Goal: Task Accomplishment & Management: Manage account settings

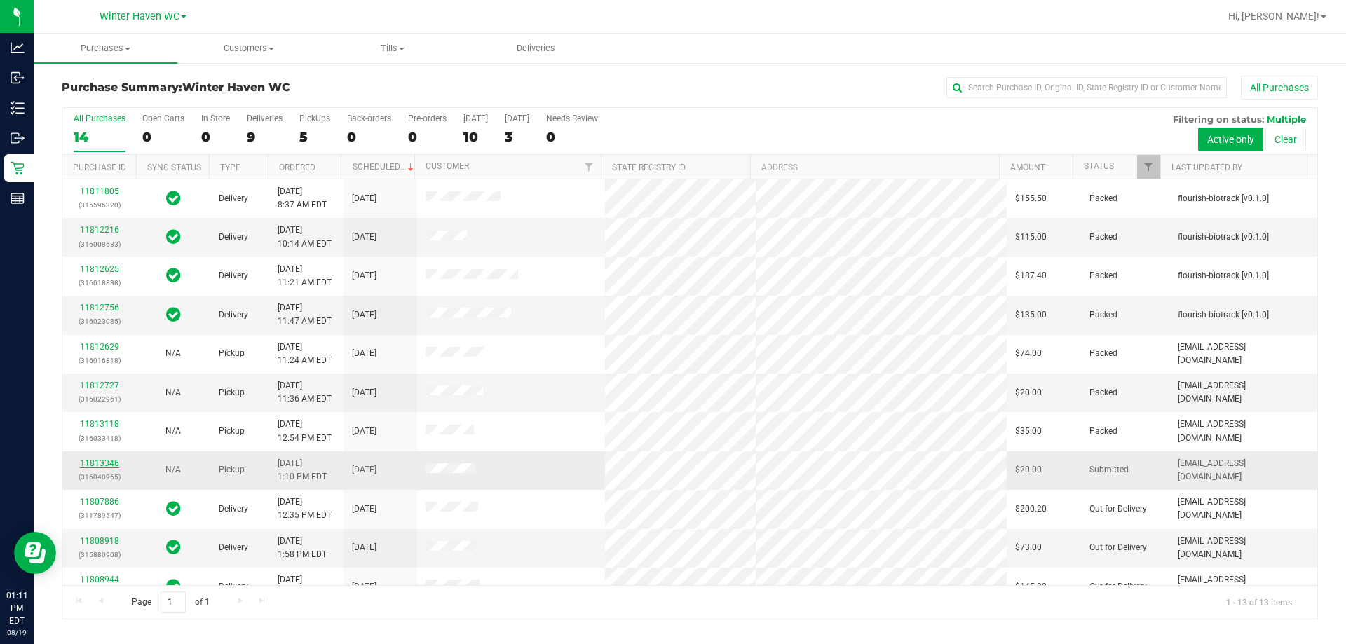
click at [97, 466] on link "11813346" at bounding box center [99, 463] width 39 height 10
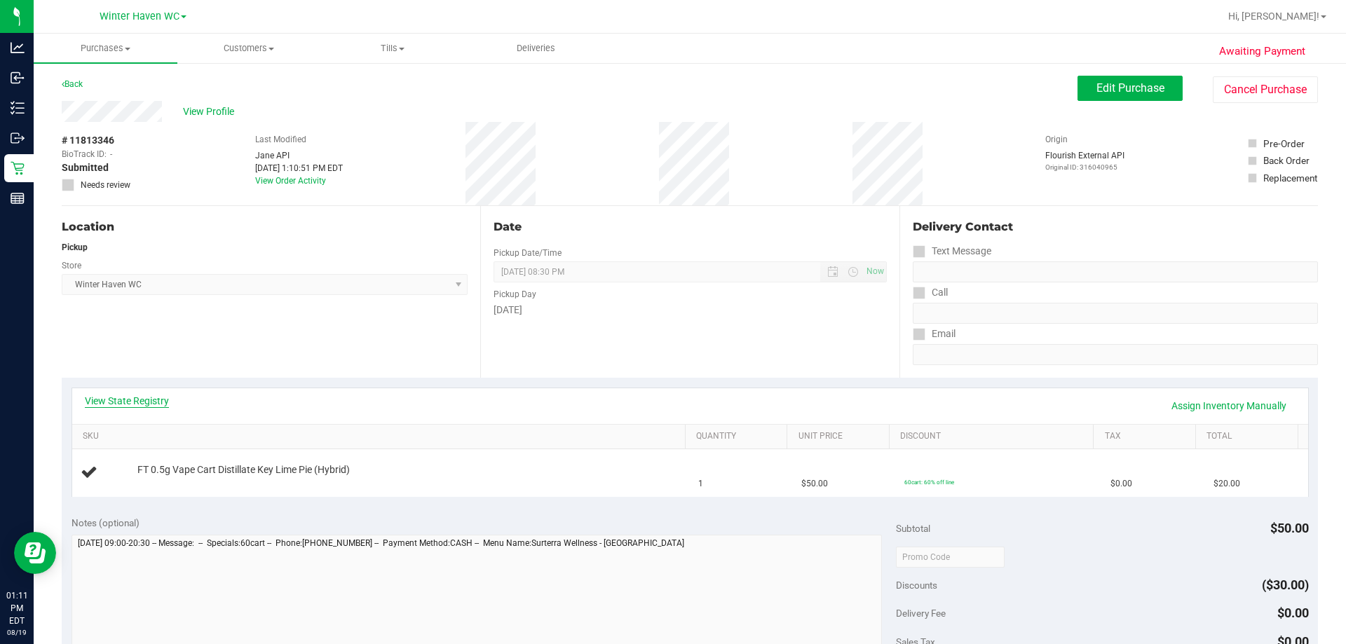
click at [142, 400] on link "View State Registry" at bounding box center [127, 401] width 84 height 14
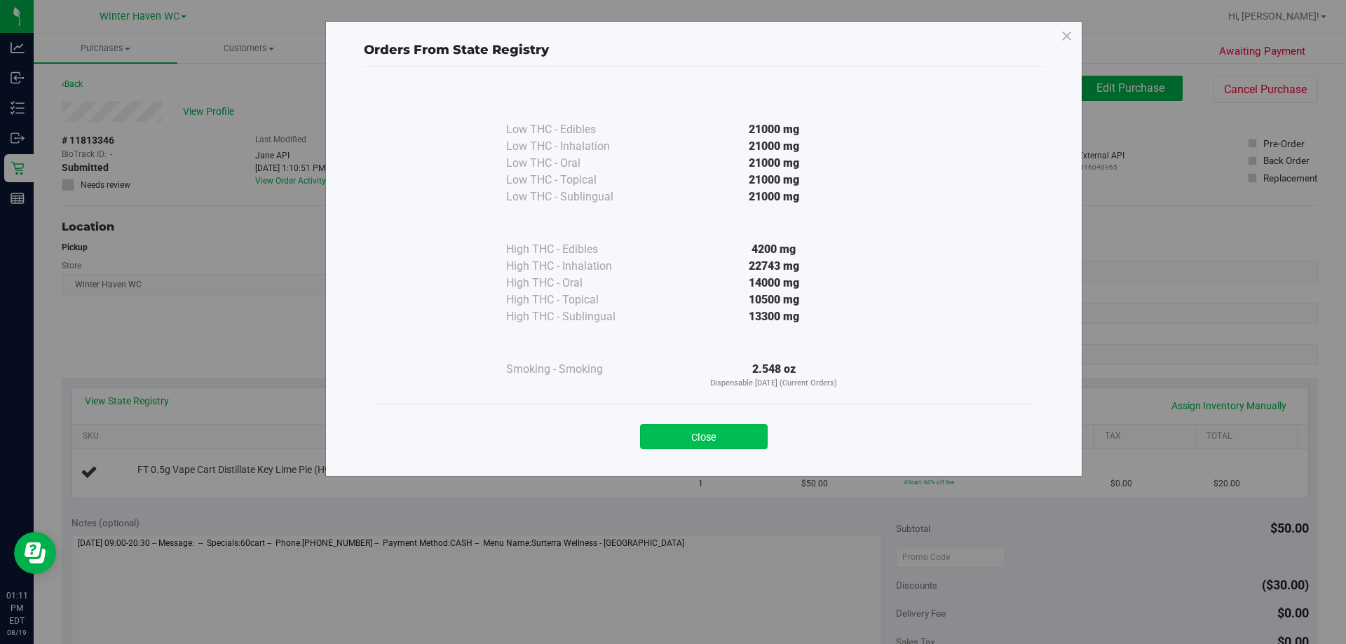
click at [671, 440] on button "Close" at bounding box center [704, 436] width 128 height 25
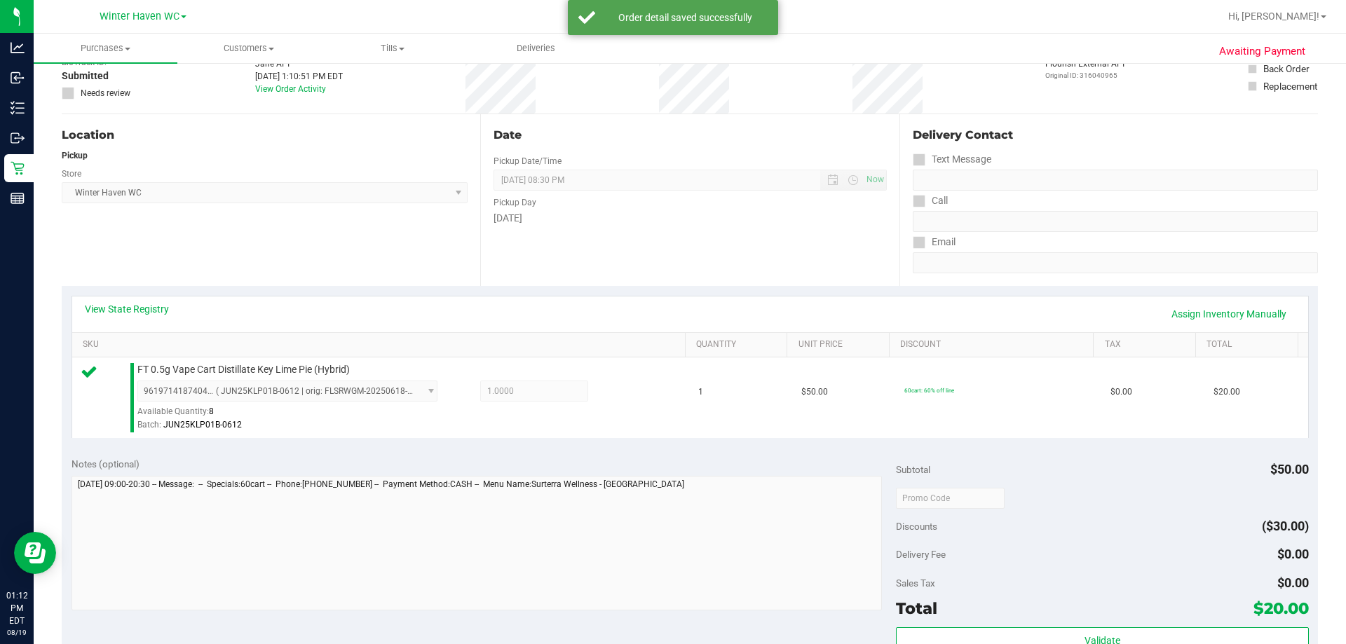
scroll to position [280, 0]
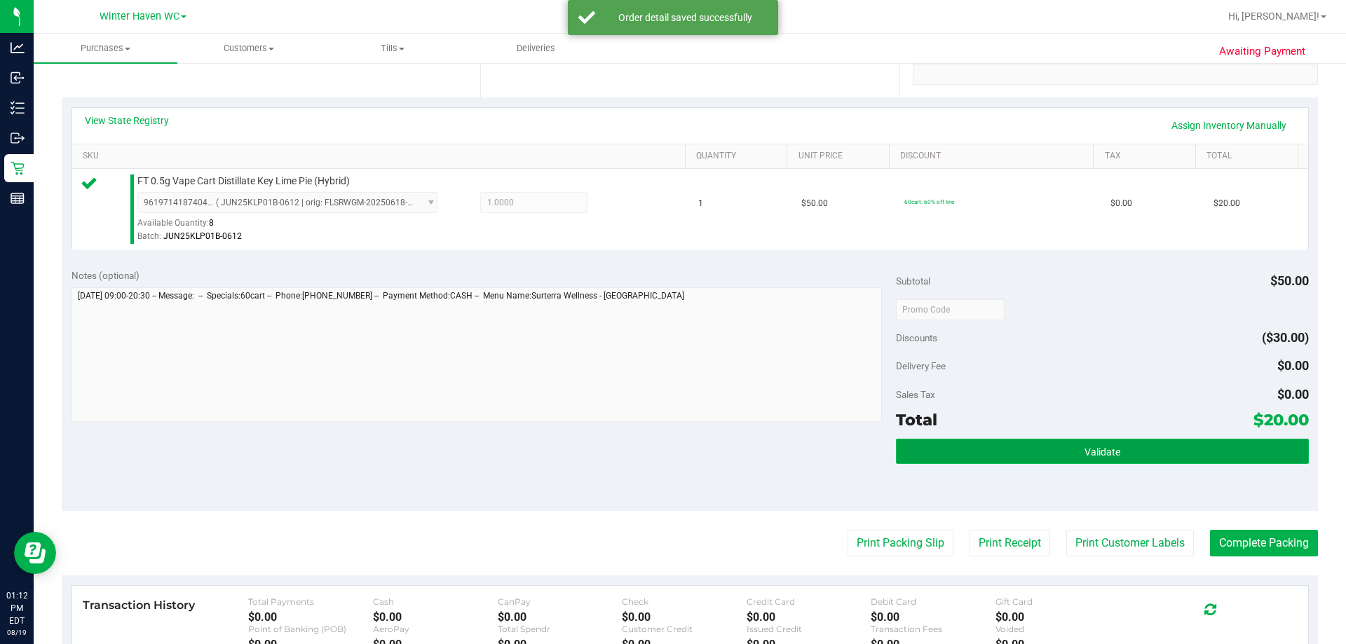
click at [671, 460] on button "Validate" at bounding box center [1102, 451] width 412 height 25
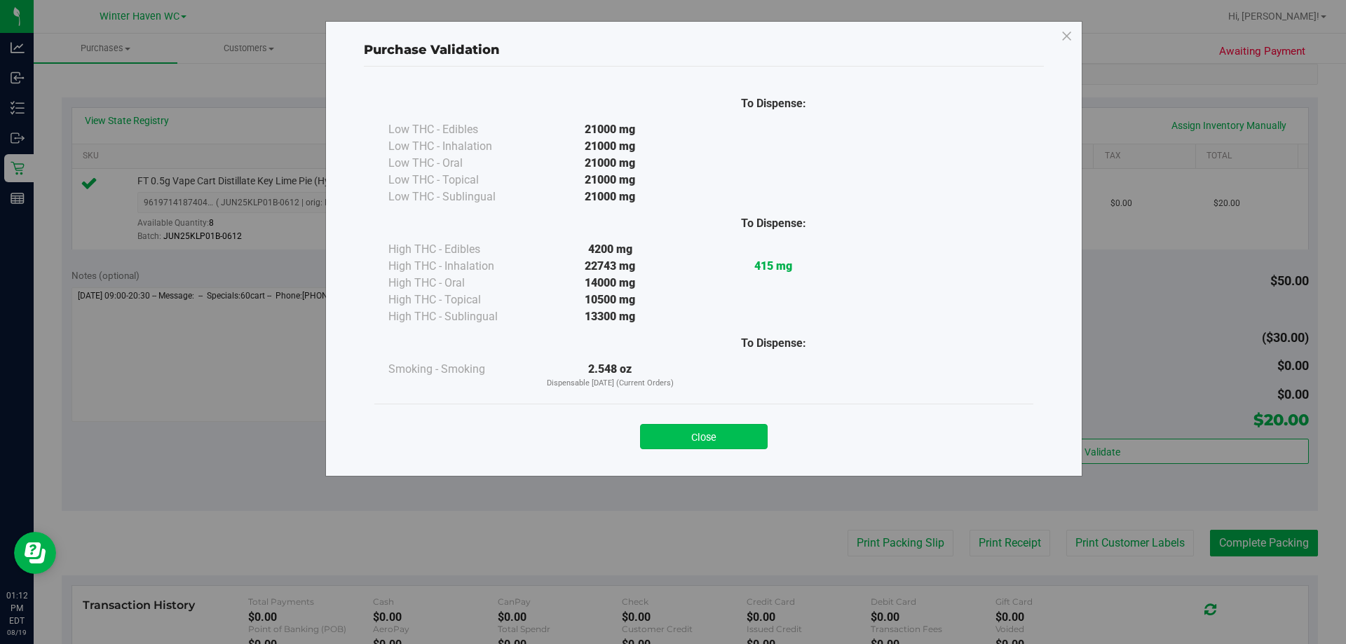
click at [671, 441] on button "Close" at bounding box center [704, 436] width 128 height 25
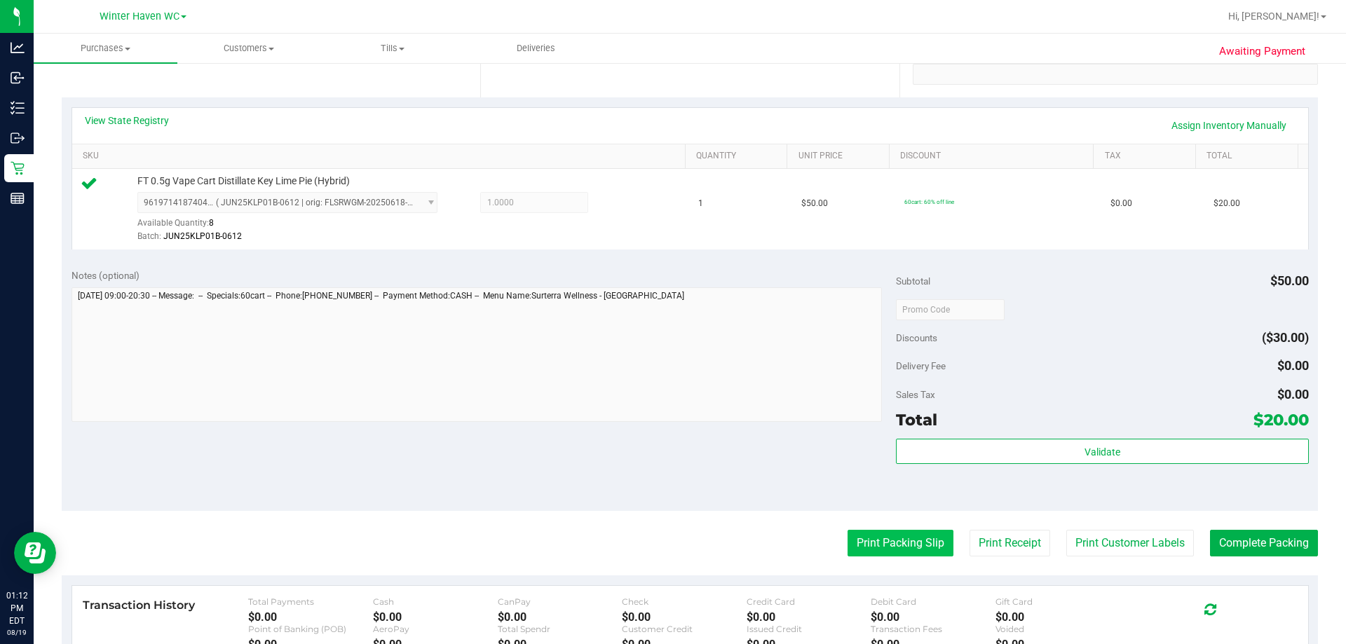
click at [671, 547] on button "Print Packing Slip" at bounding box center [901, 543] width 106 height 27
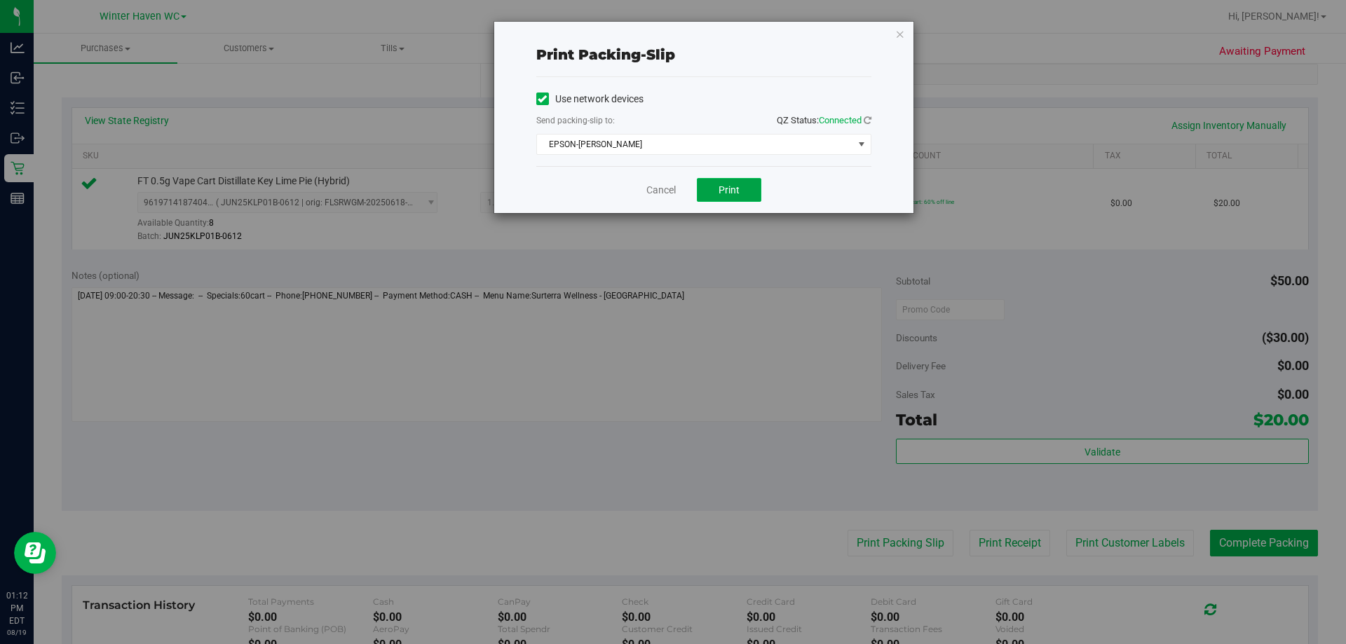
click at [671, 184] on span "Print" at bounding box center [729, 189] width 21 height 11
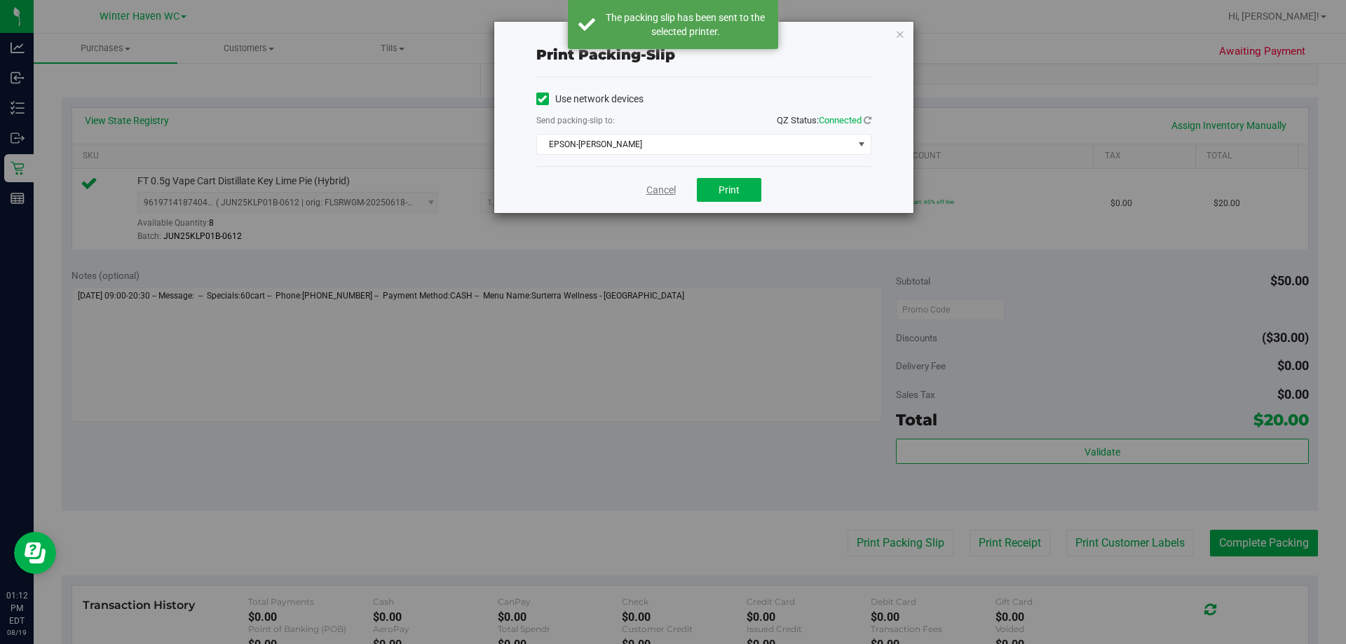
click at [665, 189] on link "Cancel" at bounding box center [660, 190] width 29 height 15
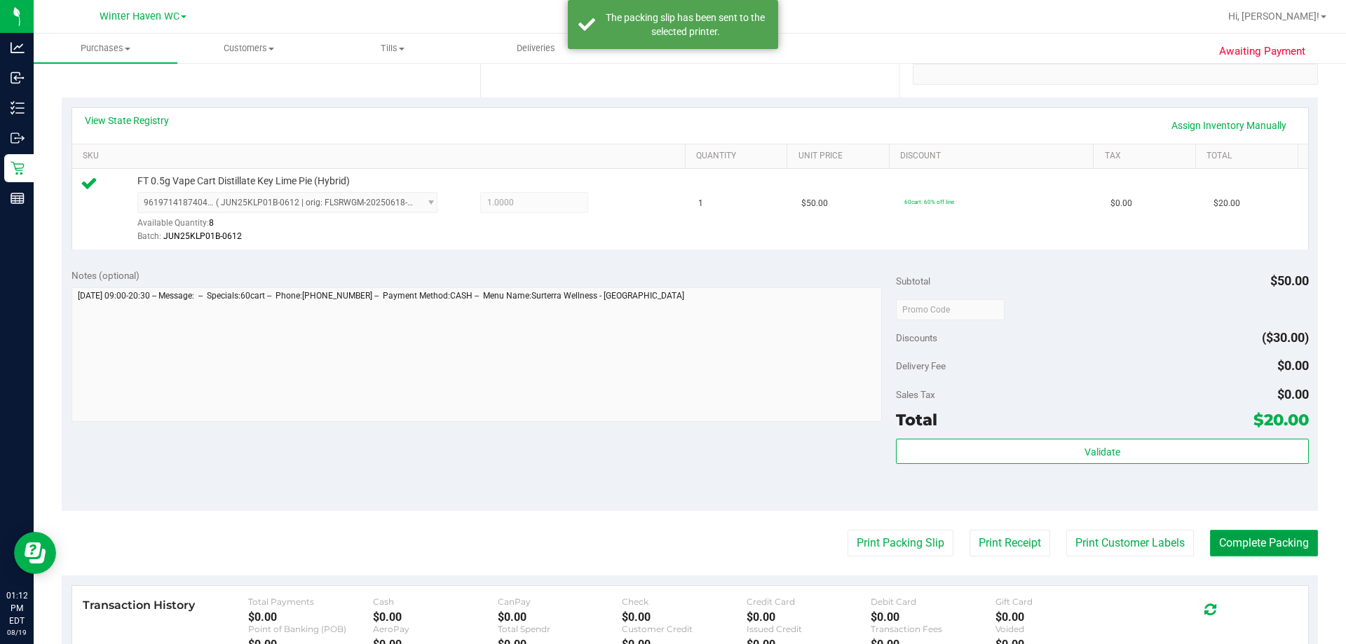
click at [671, 536] on button "Complete Packing" at bounding box center [1264, 543] width 108 height 27
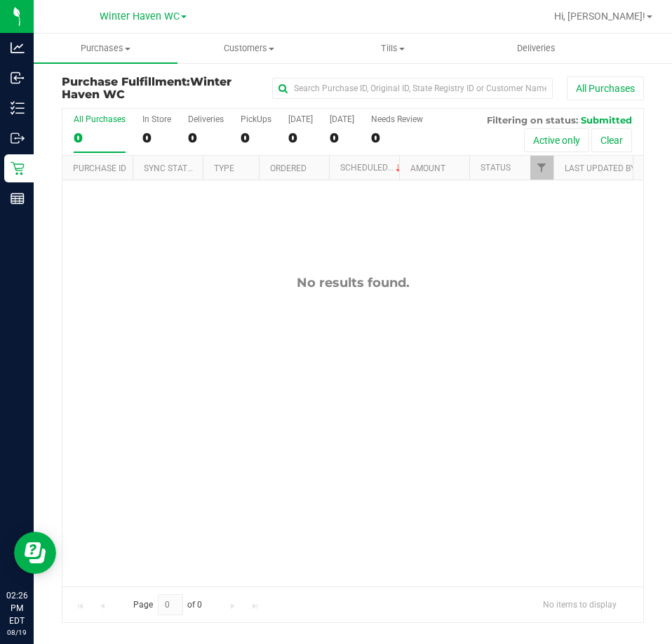
click at [418, 280] on div "No results found." at bounding box center [352, 282] width 580 height 15
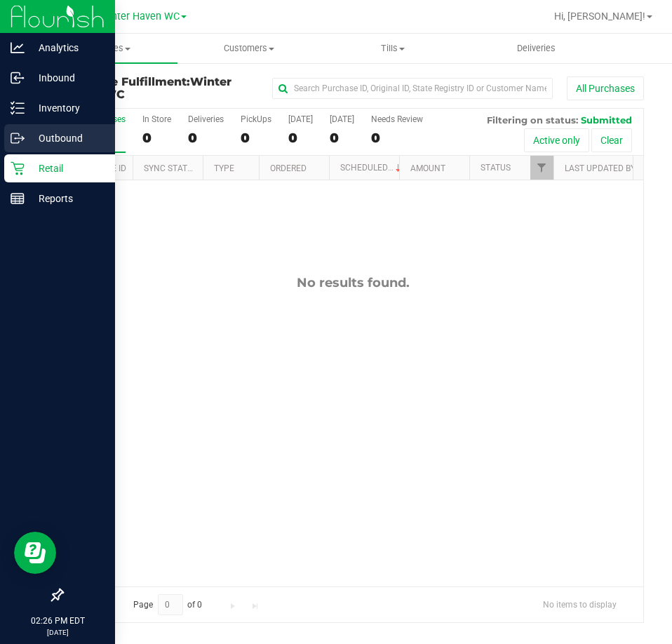
click at [18, 154] on link "Outbound" at bounding box center [57, 139] width 115 height 30
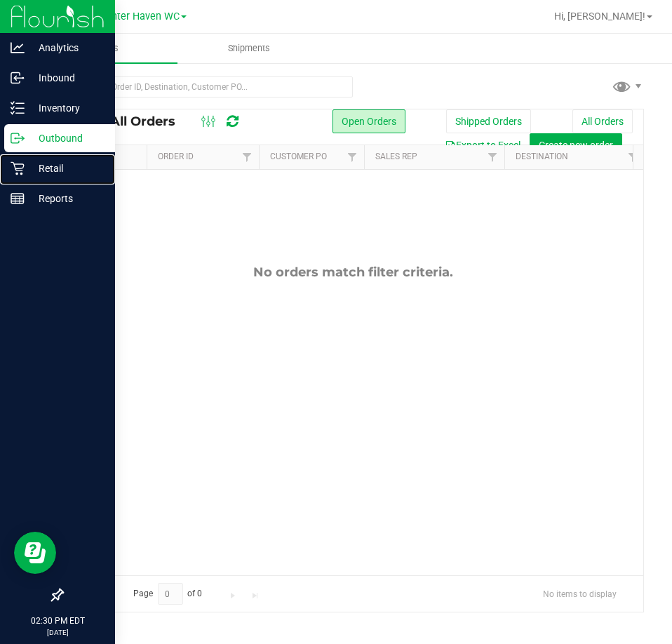
drag, startPoint x: 25, startPoint y: 173, endPoint x: 111, endPoint y: 151, distance: 88.2
click at [25, 173] on p "Retail" at bounding box center [67, 168] width 84 height 17
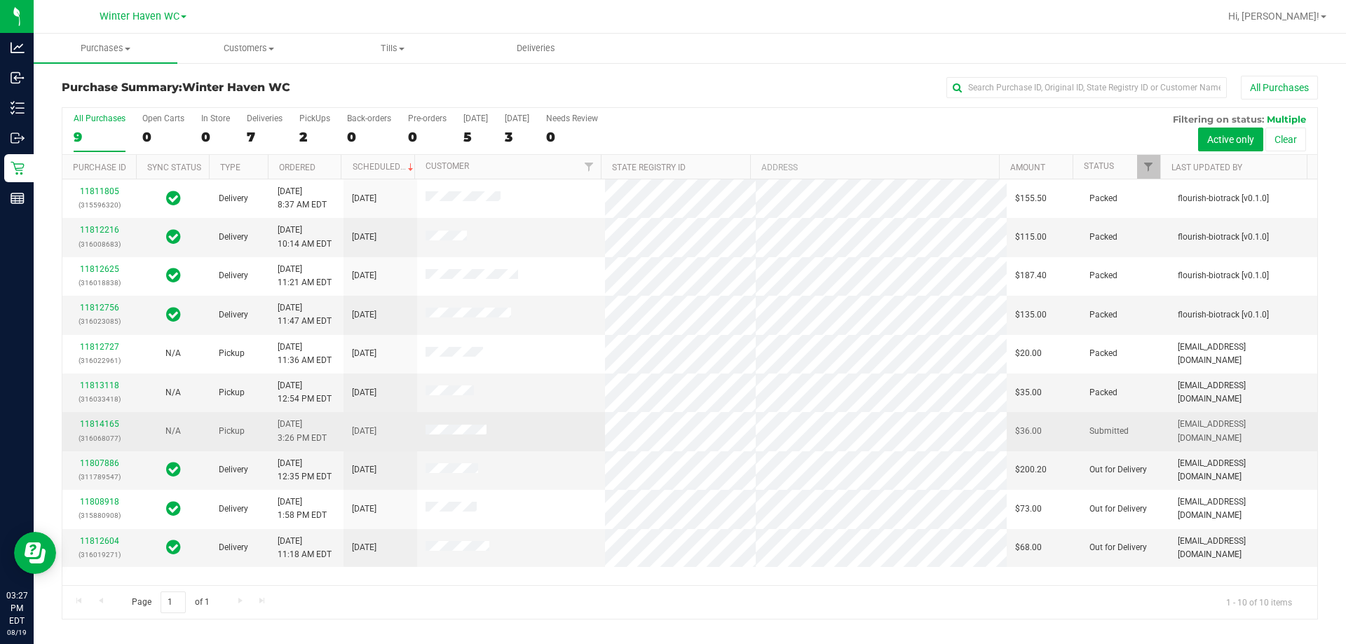
click at [116, 418] on div "11814165 (316068077)" at bounding box center [99, 431] width 57 height 27
click at [110, 424] on link "11814165" at bounding box center [99, 424] width 39 height 10
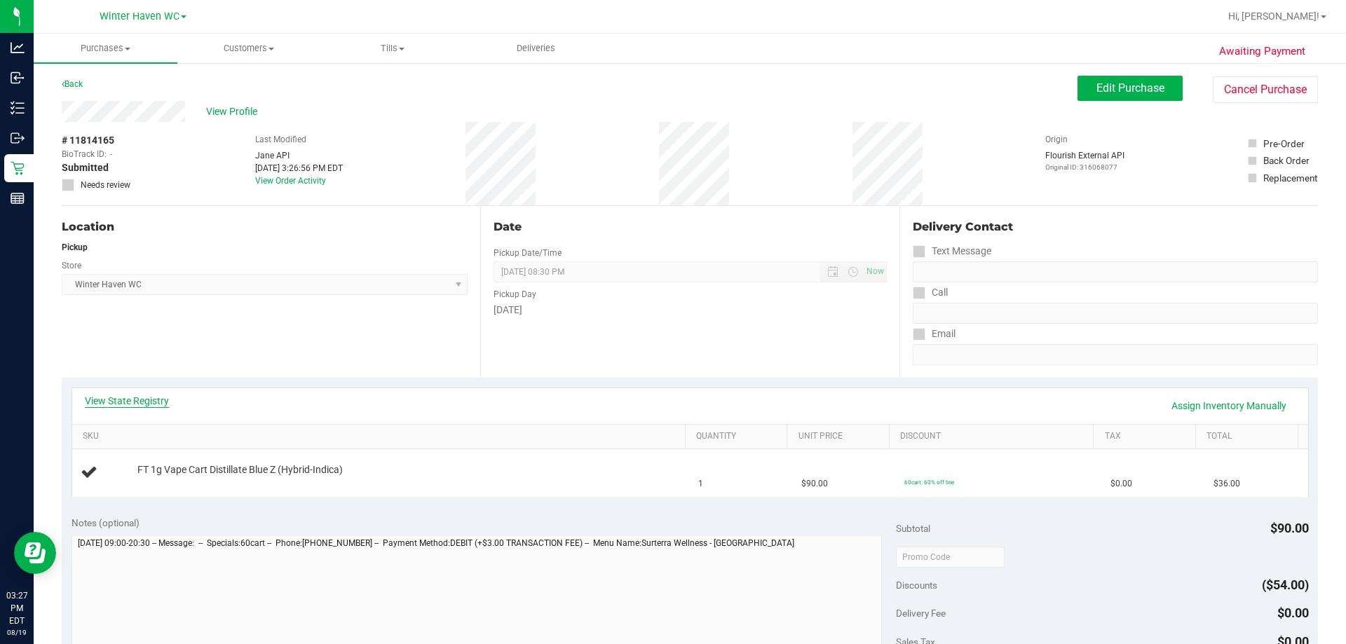
click at [156, 400] on link "View State Registry" at bounding box center [127, 401] width 84 height 14
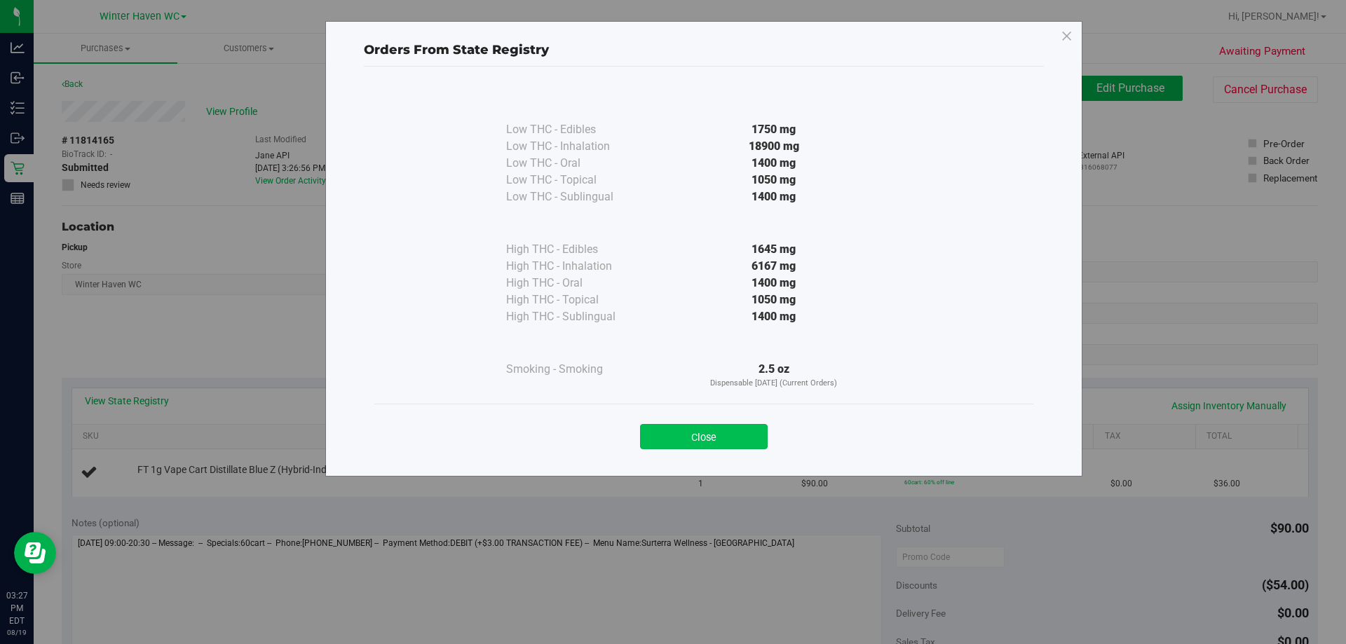
click at [671, 437] on button "Close" at bounding box center [704, 436] width 128 height 25
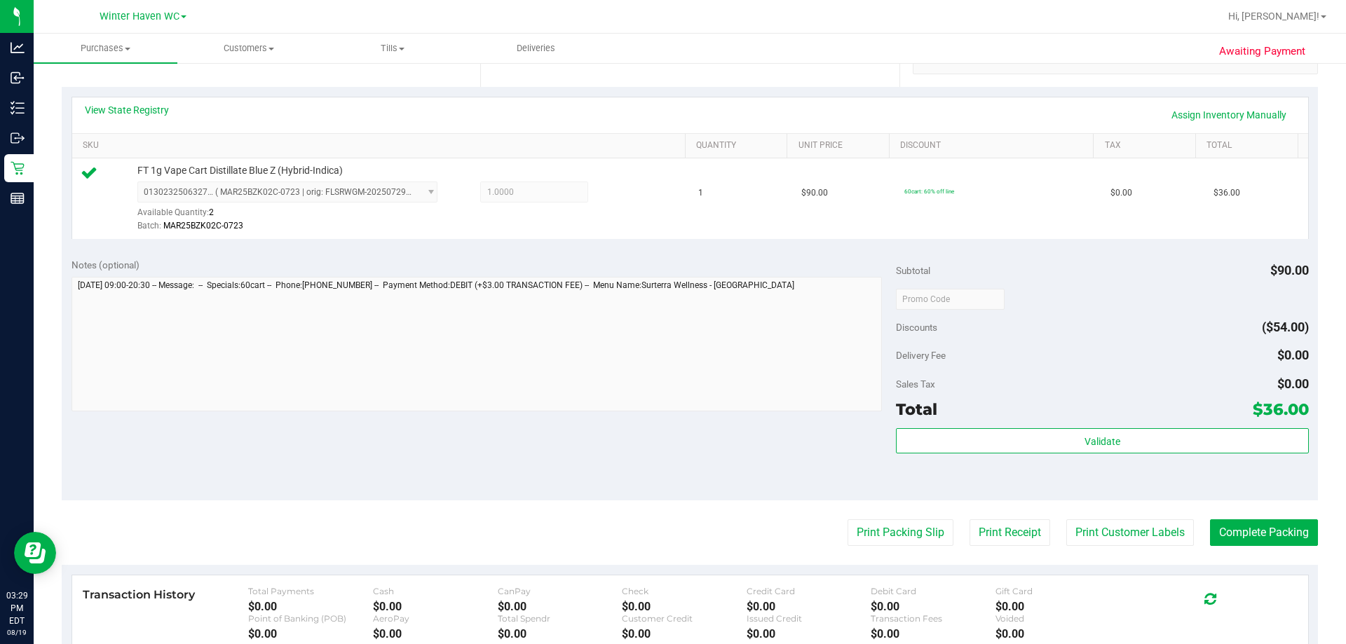
scroll to position [351, 0]
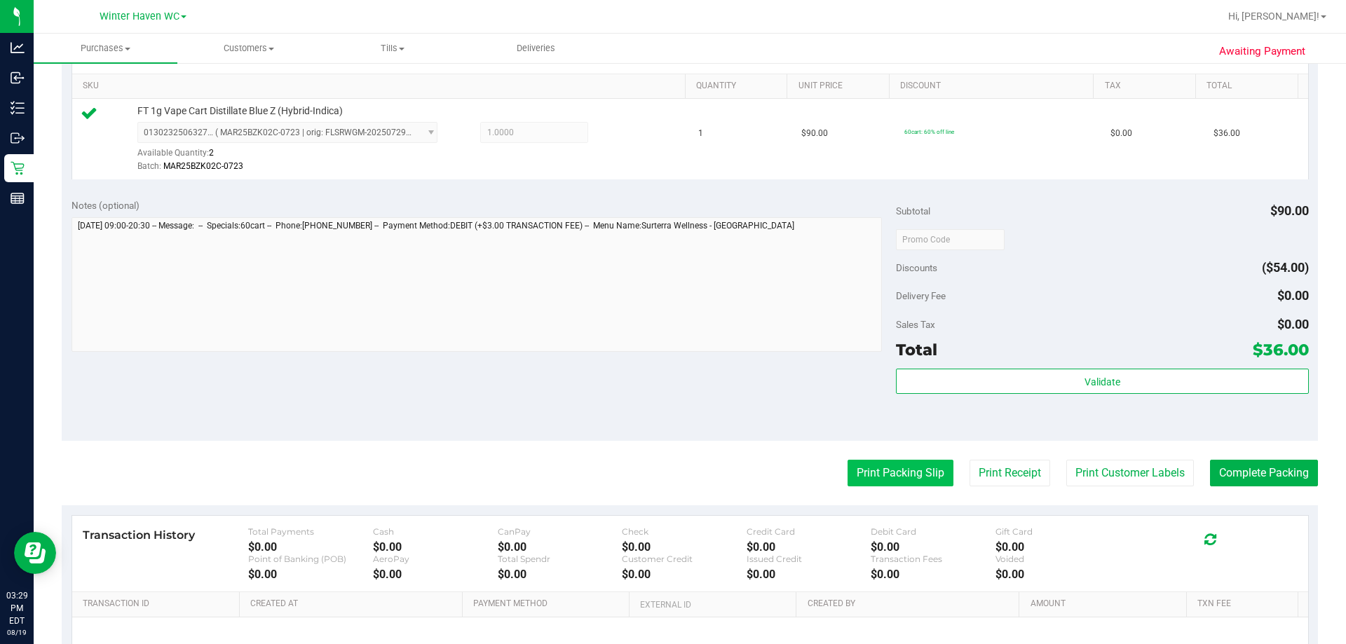
click at [671, 461] on button "Print Packing Slip" at bounding box center [901, 473] width 106 height 27
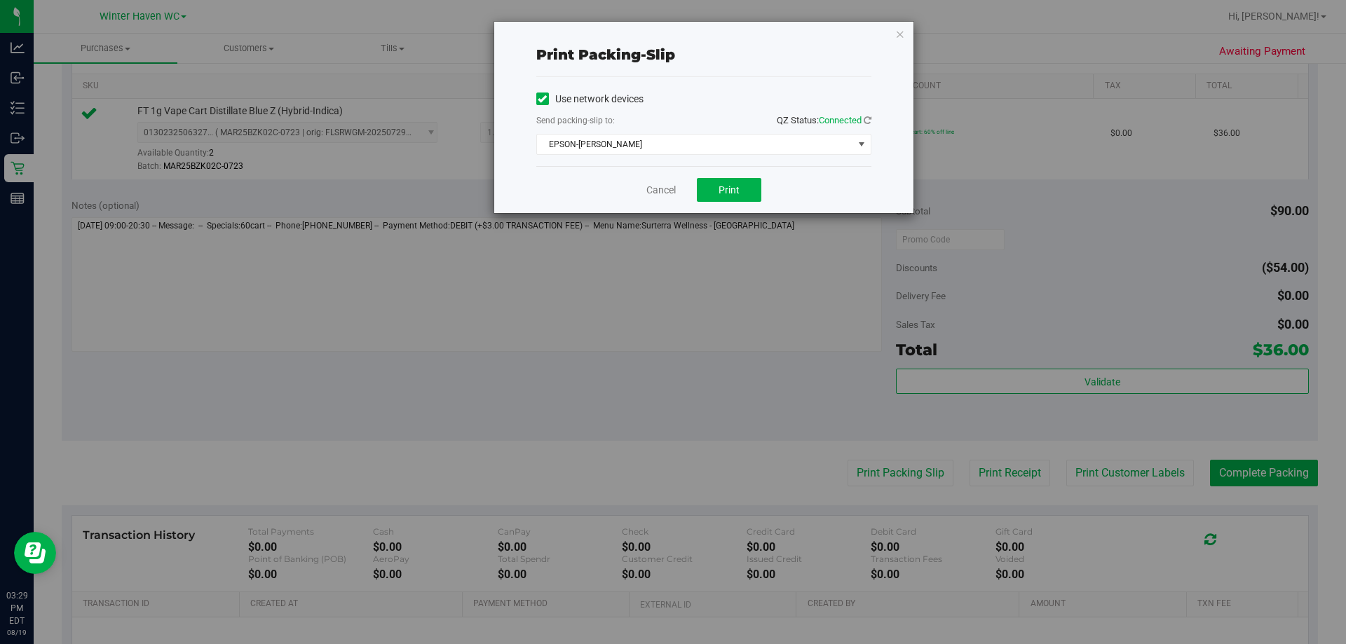
click at [671, 177] on div "Cancel Print" at bounding box center [703, 189] width 335 height 47
click at [671, 193] on span "Print" at bounding box center [729, 189] width 21 height 11
click at [671, 189] on link "Cancel" at bounding box center [660, 190] width 29 height 15
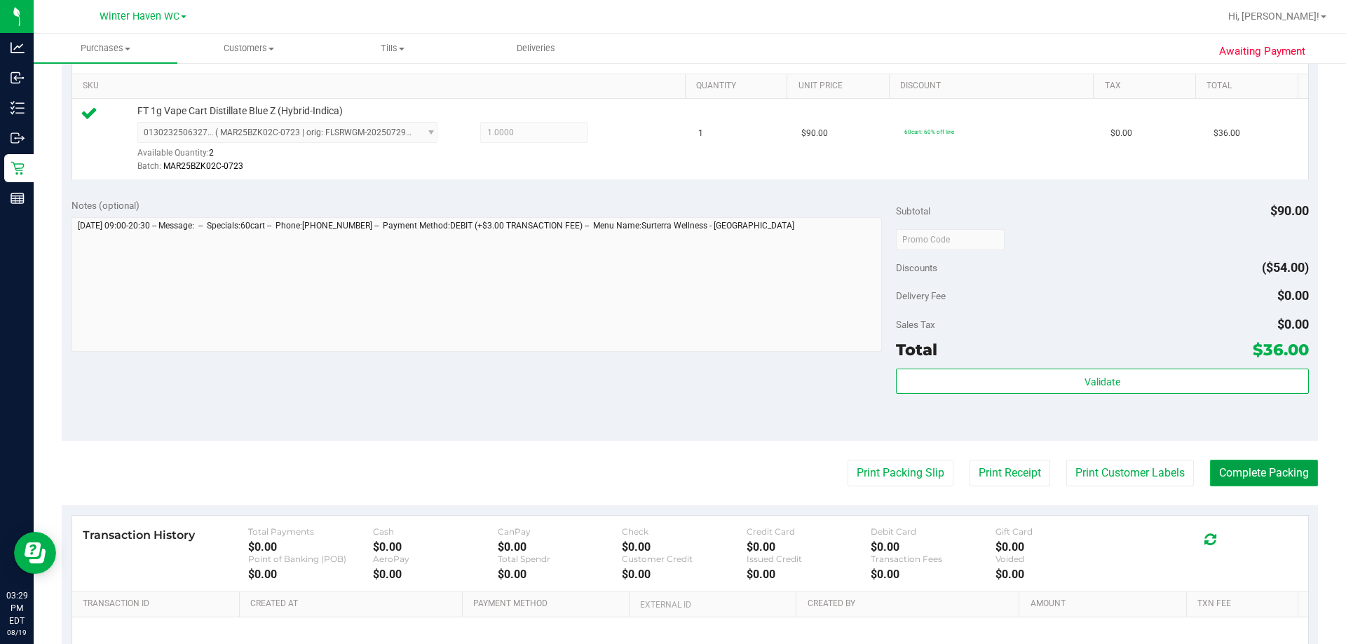
click at [671, 467] on button "Complete Packing" at bounding box center [1264, 473] width 108 height 27
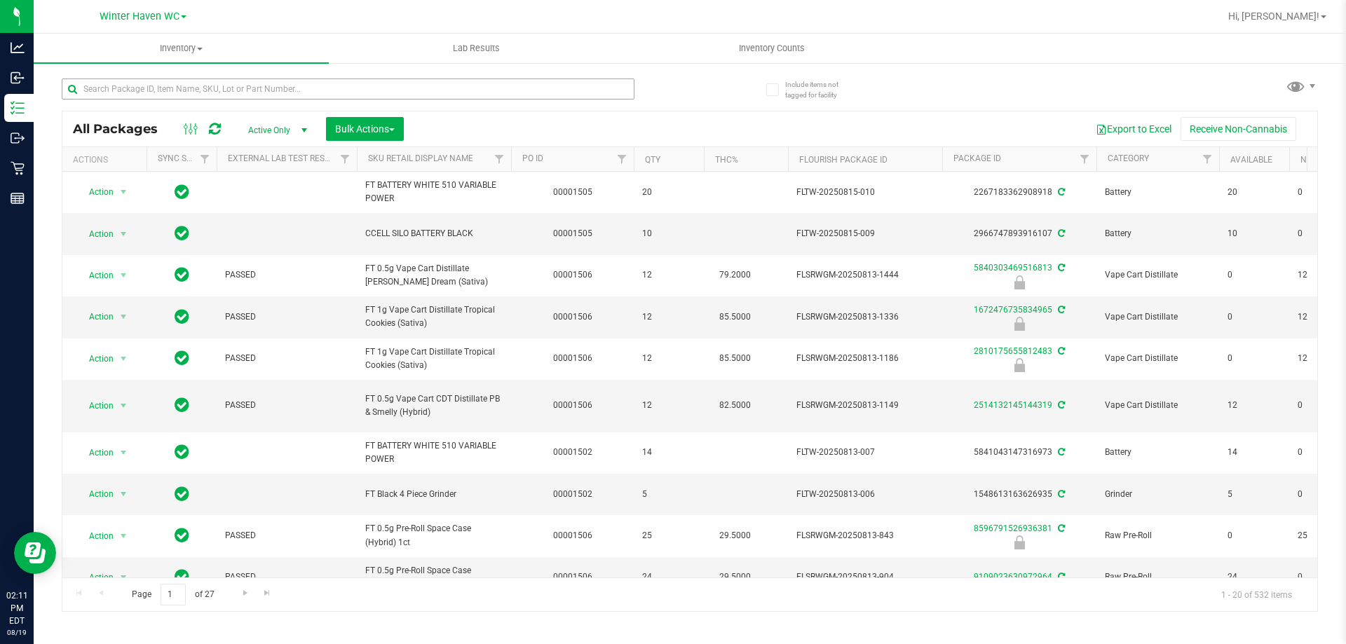
click at [278, 88] on input "text" at bounding box center [348, 89] width 573 height 21
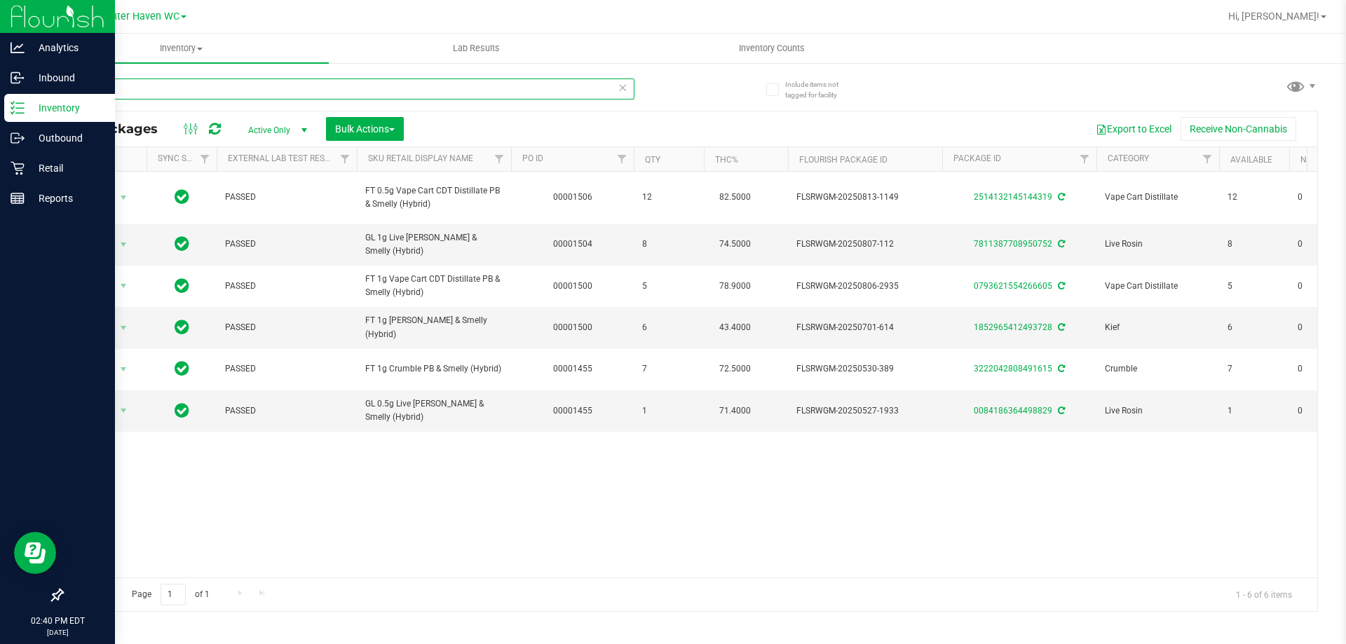
drag, startPoint x: 344, startPoint y: 96, endPoint x: 0, endPoint y: 104, distance: 344.3
click at [0, 104] on div "Analytics Inbound Inventory Outbound Retail Reports 02:40 PM EDT 08/19/2025 08/…" at bounding box center [673, 322] width 1346 height 644
type input "soothe"
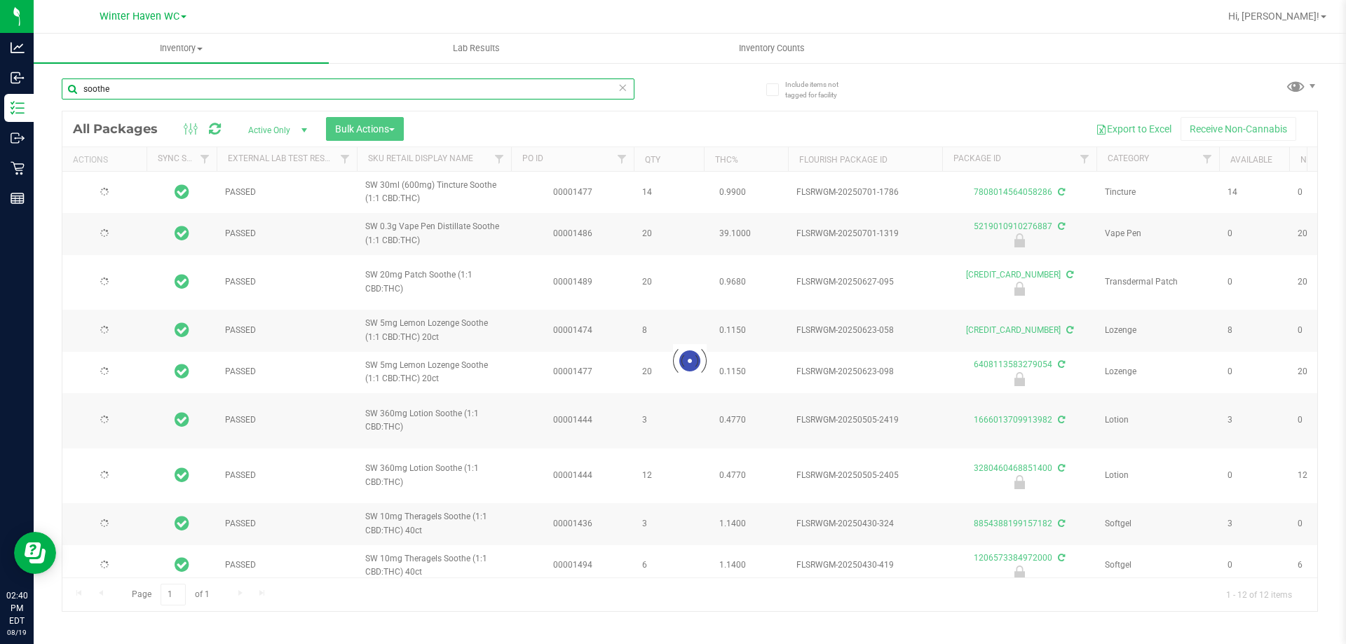
type input "2025-12-14"
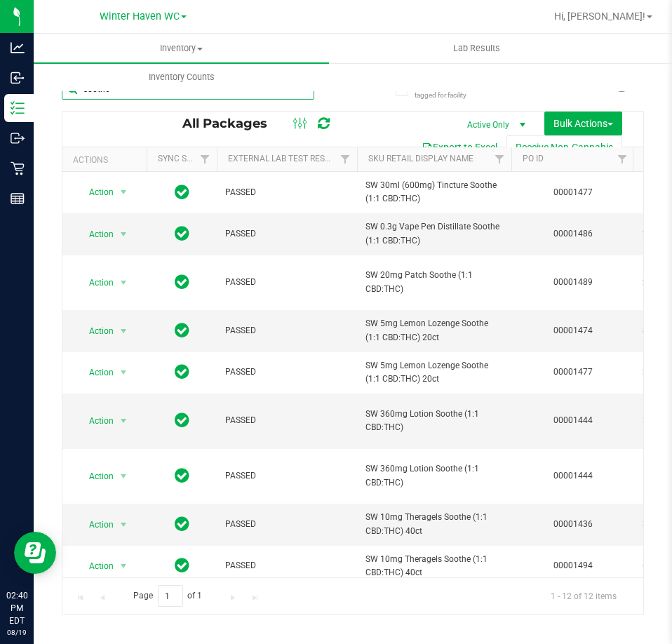
type input "soothe"
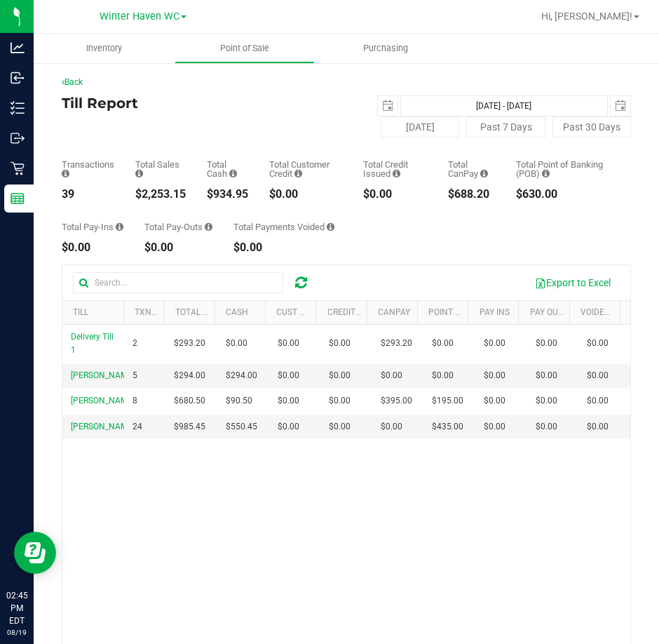
scroll to position [70, 0]
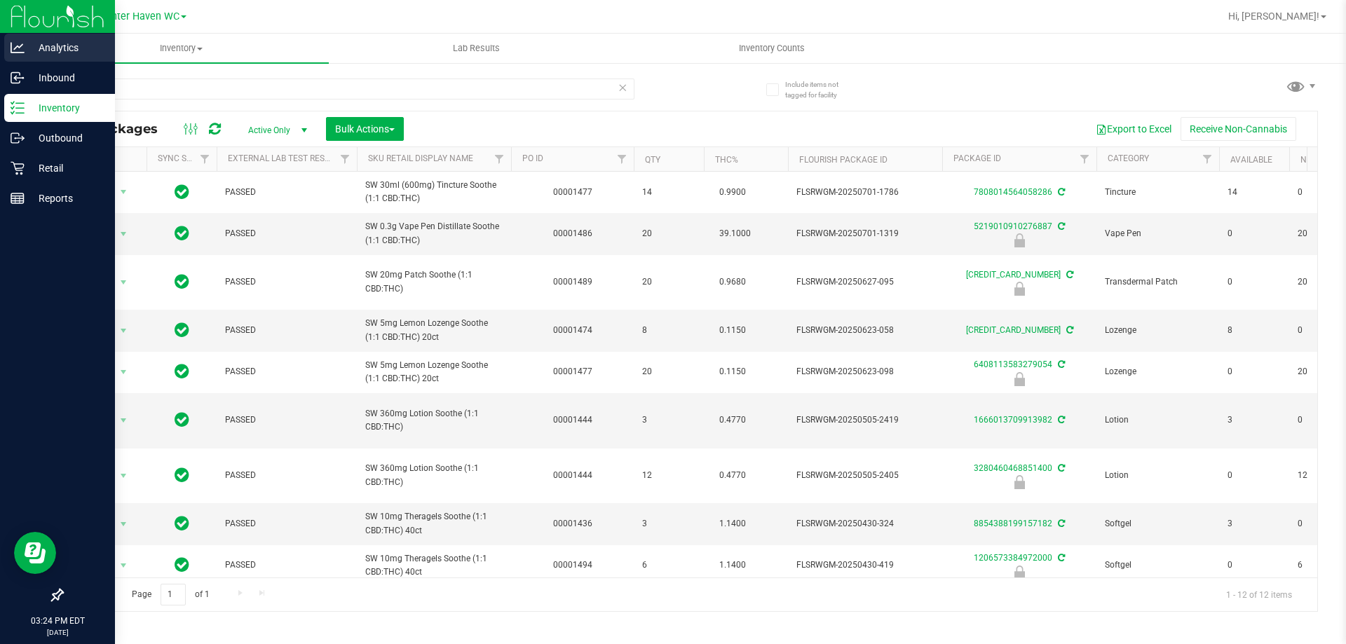
drag, startPoint x: 224, startPoint y: 86, endPoint x: 0, endPoint y: 60, distance: 225.1
click at [0, 84] on div "Analytics Inbound Inventory Outbound Retail Reports 03:24 PM EDT 08/19/2025 08/…" at bounding box center [673, 322] width 1346 height 644
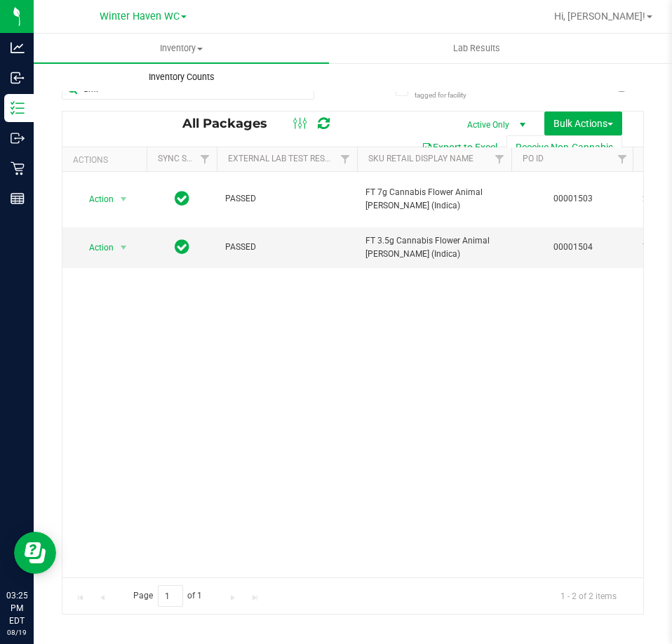
type input "aml"
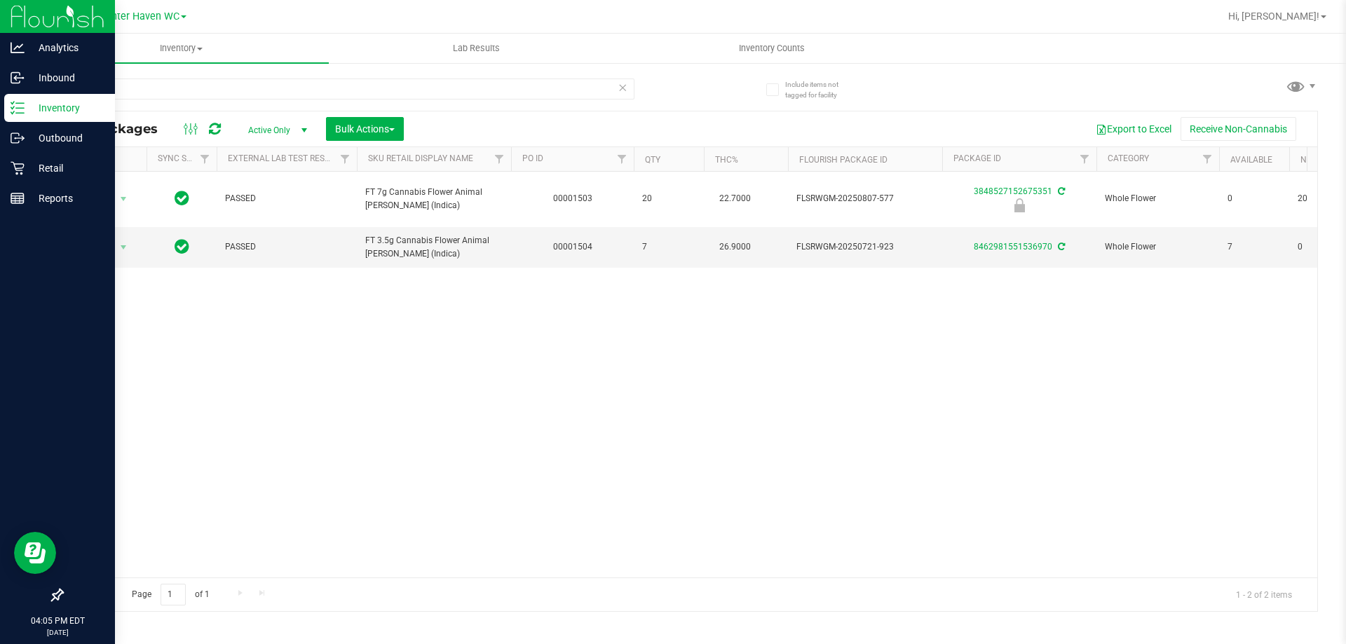
drag, startPoint x: 205, startPoint y: 93, endPoint x: 0, endPoint y: 113, distance: 205.6
click at [0, 113] on div "Analytics Inbound Inventory Outbound Retail Reports 04:05 PM EDT [DATE] 08/19 W…" at bounding box center [673, 322] width 1346 height 644
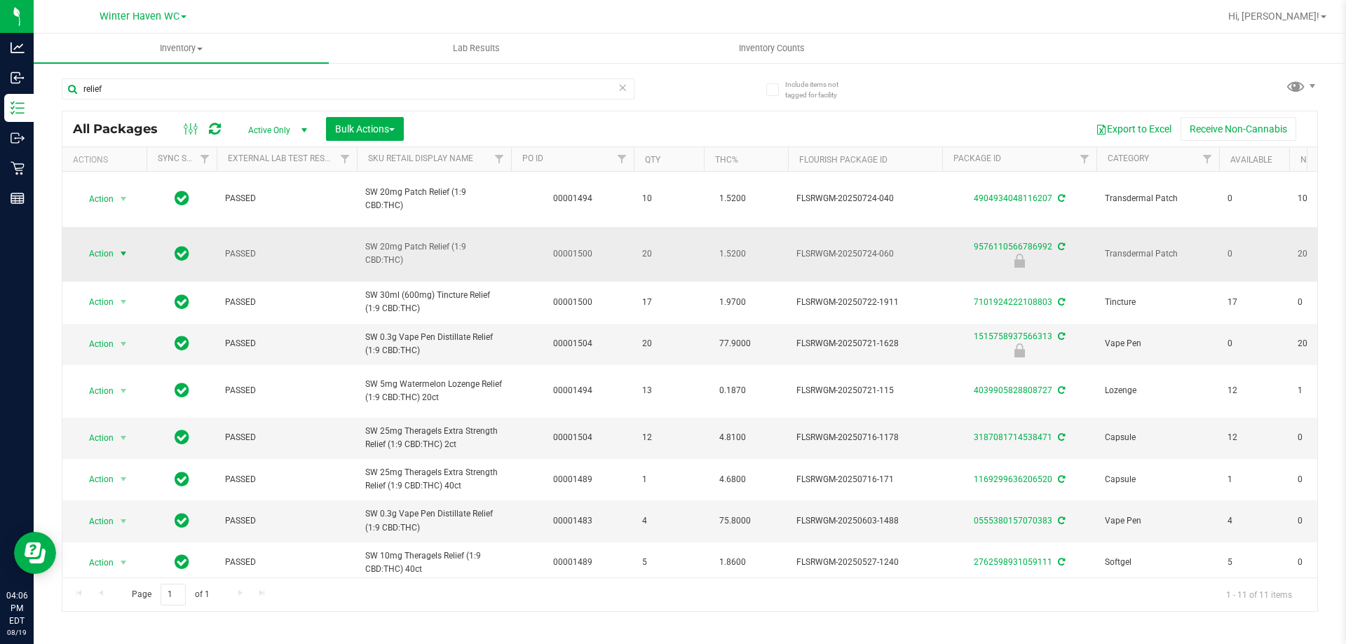
type input "relief"
click at [111, 244] on span "Action" at bounding box center [95, 254] width 38 height 20
click at [135, 390] on li "Unlock package" at bounding box center [122, 400] width 90 height 21
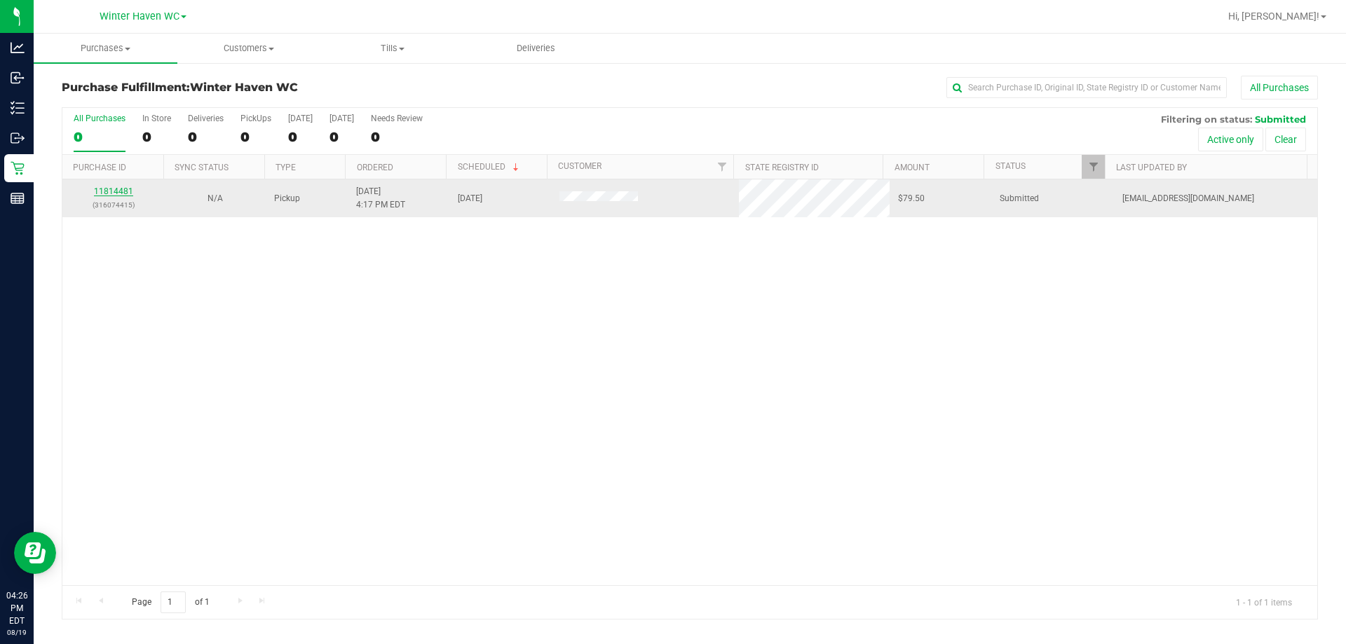
click at [109, 192] on link "11814481" at bounding box center [113, 191] width 39 height 10
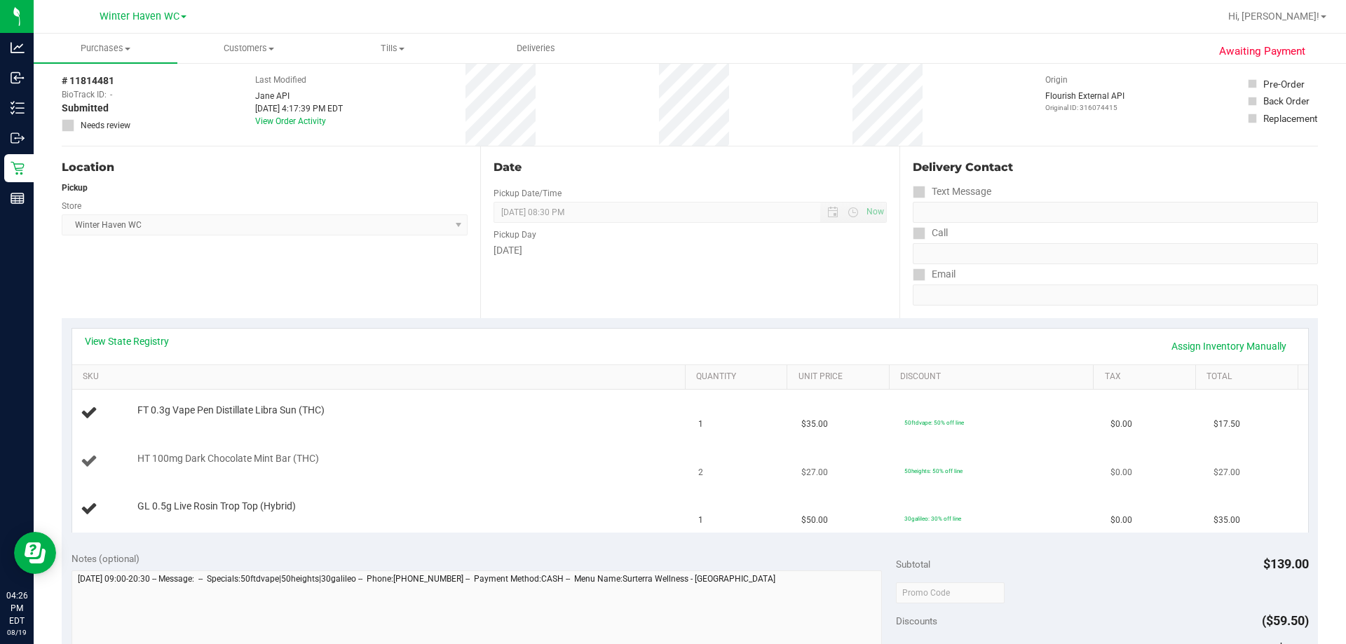
scroll to position [140, 0]
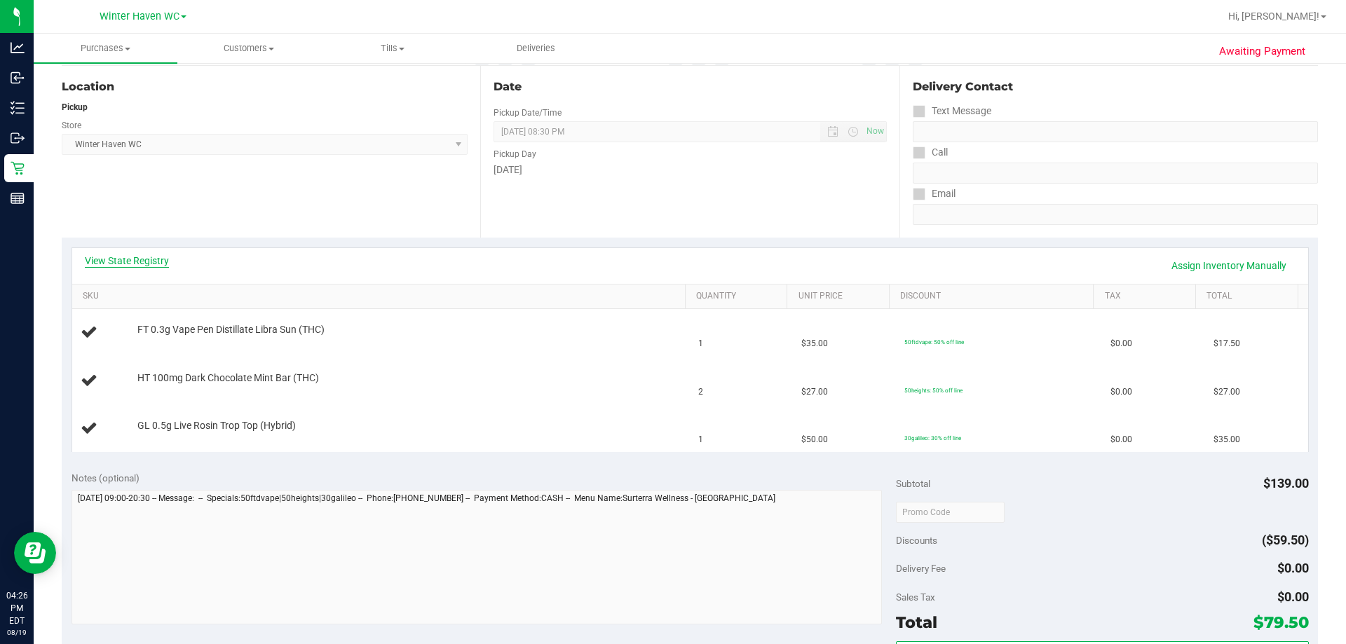
click at [153, 264] on link "View State Registry" at bounding box center [127, 261] width 84 height 14
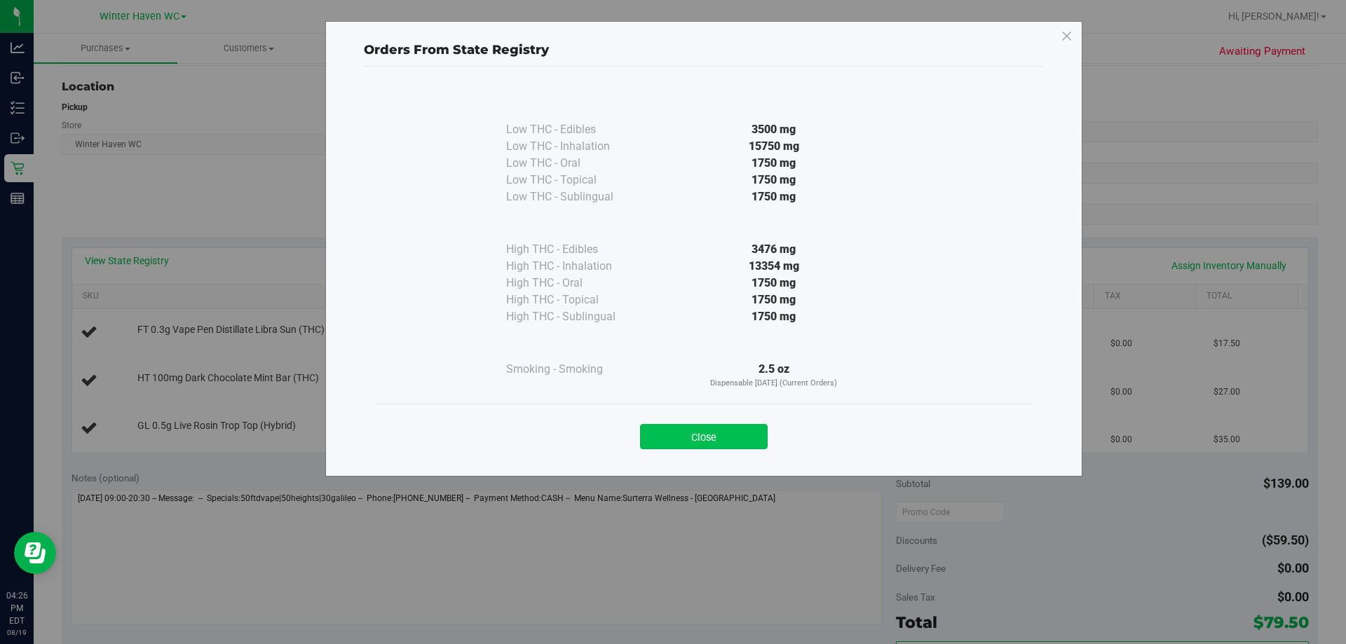
click at [739, 433] on button "Close" at bounding box center [704, 436] width 128 height 25
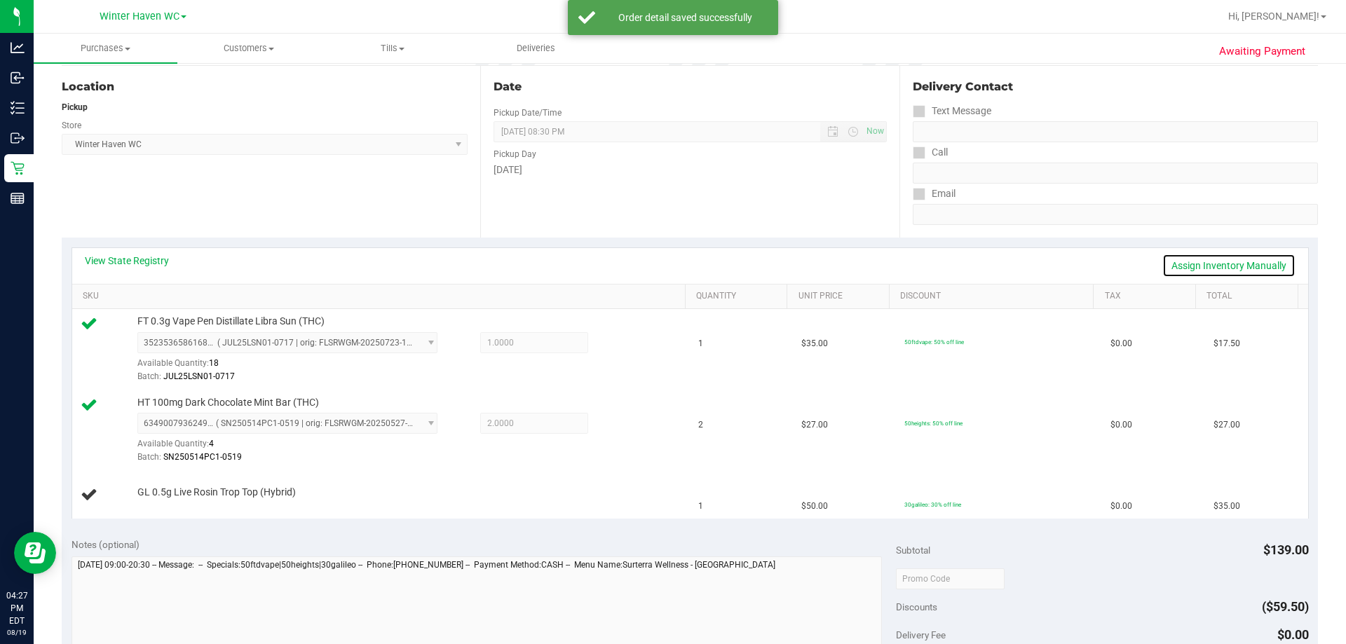
click at [1197, 261] on link "Assign Inventory Manually" at bounding box center [1228, 266] width 133 height 24
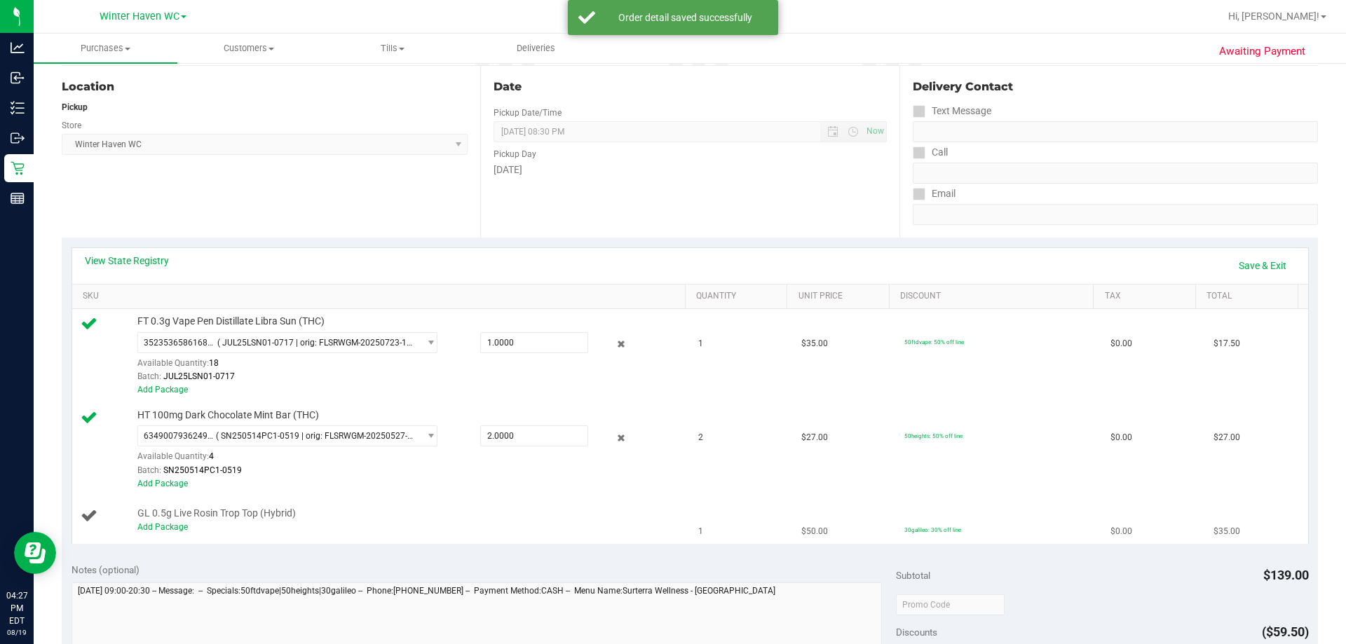
click at [139, 517] on span "GL 0.5g Live Rosin Trop Top (Hybrid)" at bounding box center [216, 513] width 158 height 13
click at [149, 522] on link "Add Package" at bounding box center [162, 527] width 50 height 10
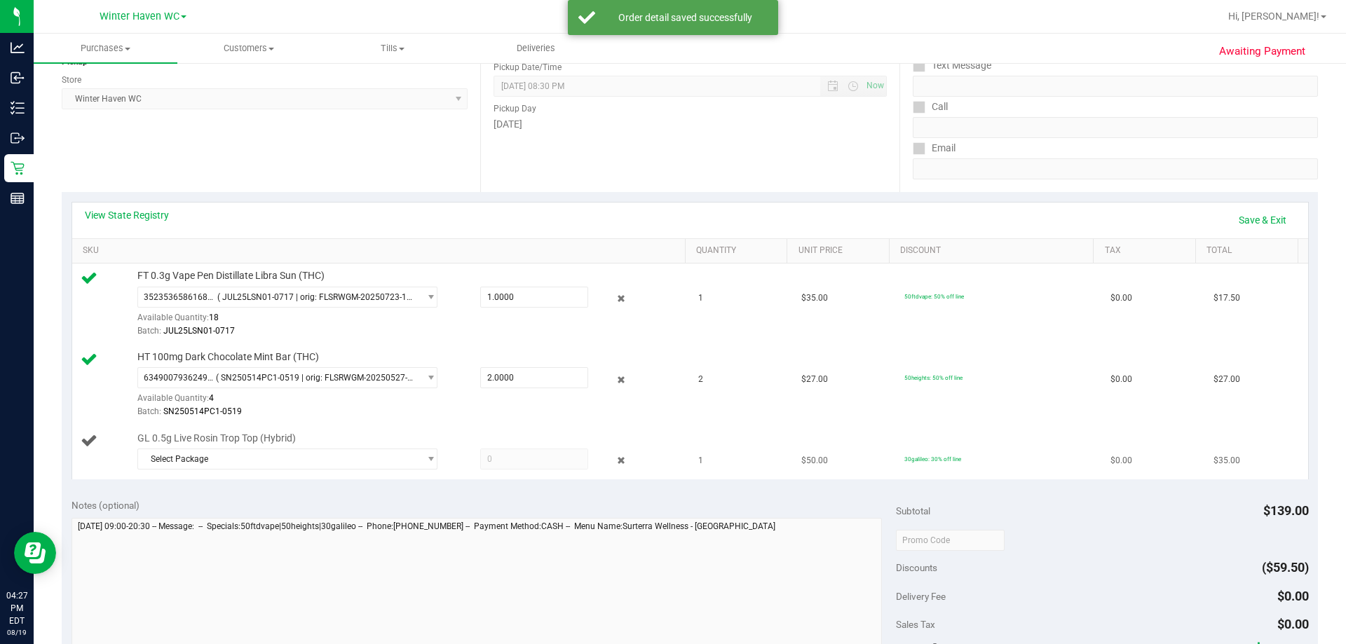
scroll to position [210, 0]
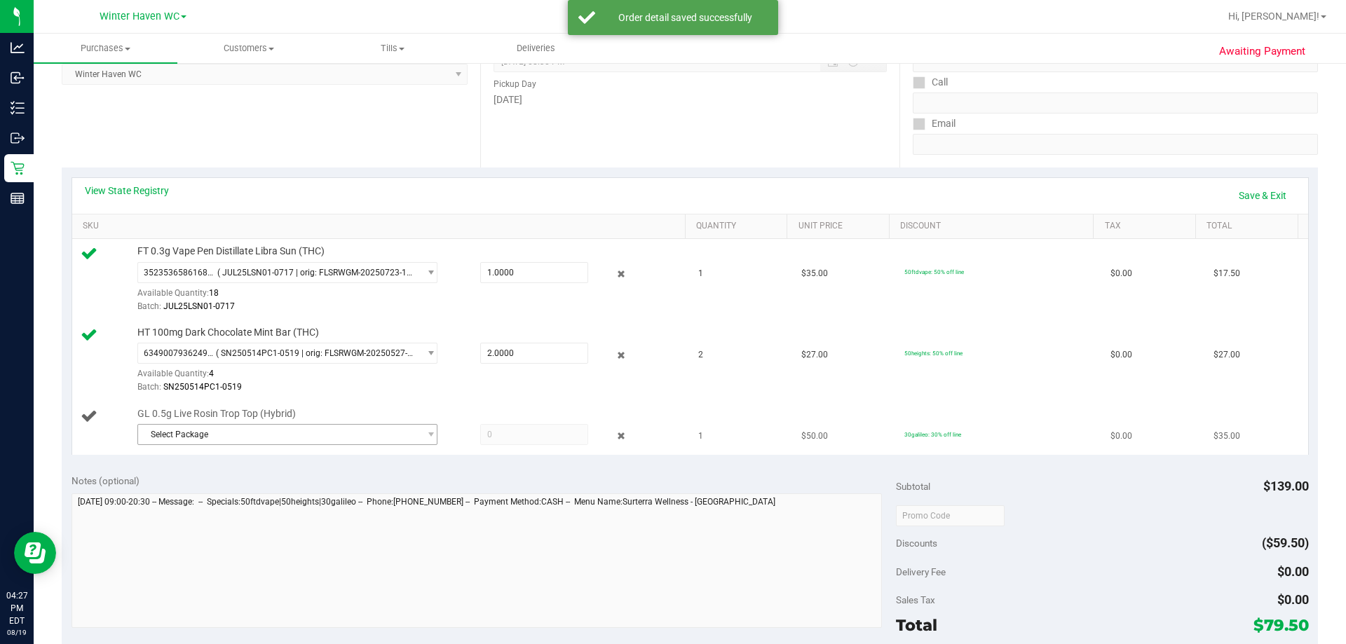
click at [315, 433] on span "Select Package" at bounding box center [278, 435] width 281 height 20
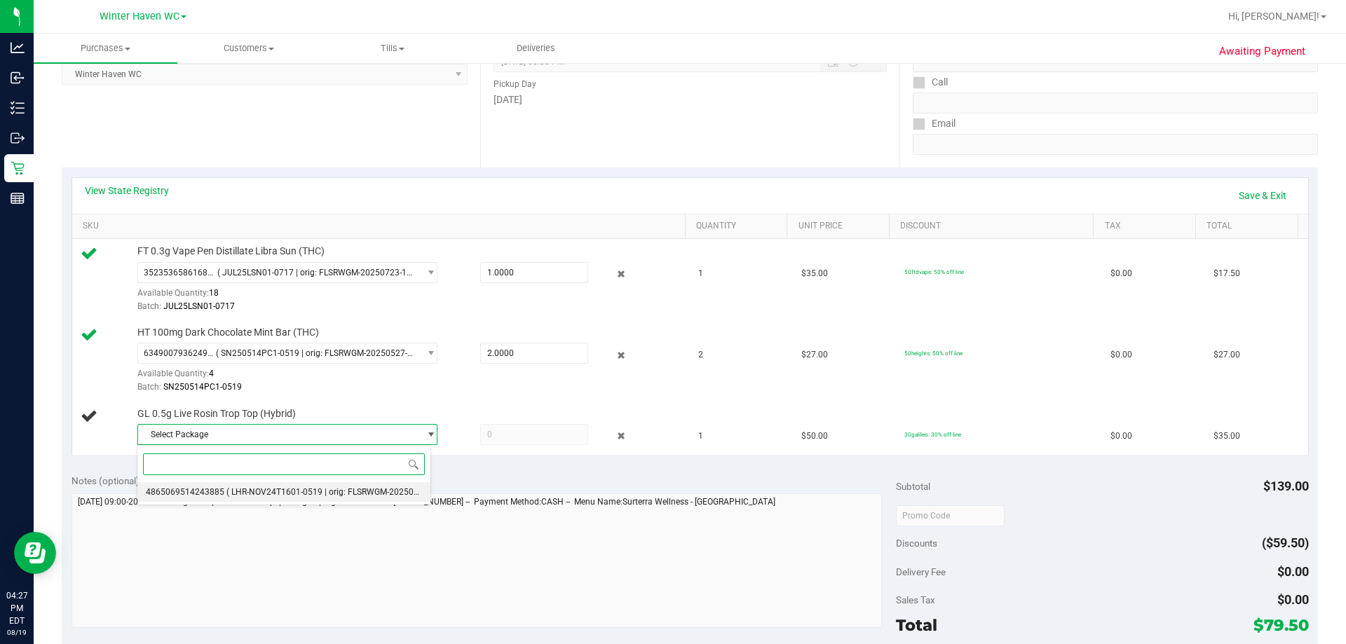
click at [254, 489] on span "( LHR-NOV24T1601-0519 | orig: FLSRWGM-20250527-2017 )" at bounding box center [340, 492] width 229 height 10
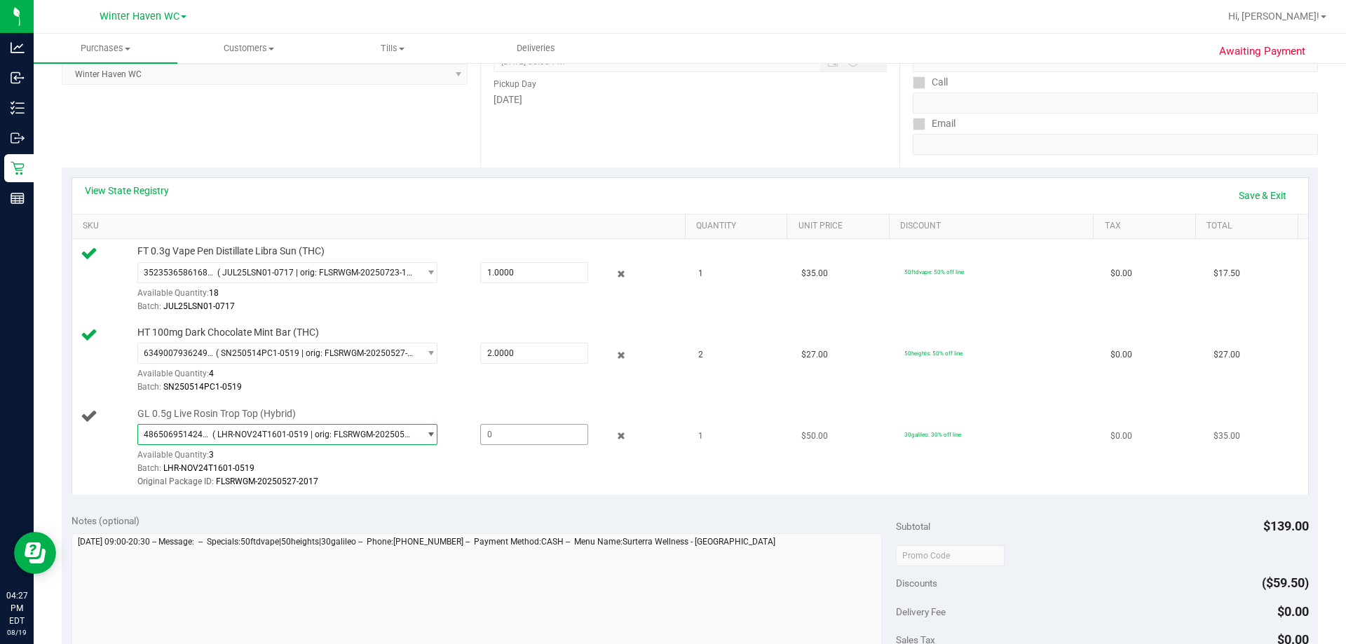
click at [527, 435] on span at bounding box center [534, 434] width 108 height 21
type input "1"
type input "1.0000"
click at [554, 468] on div "Batch: LHR-NOV24T1601-0519" at bounding box center [407, 468] width 541 height 13
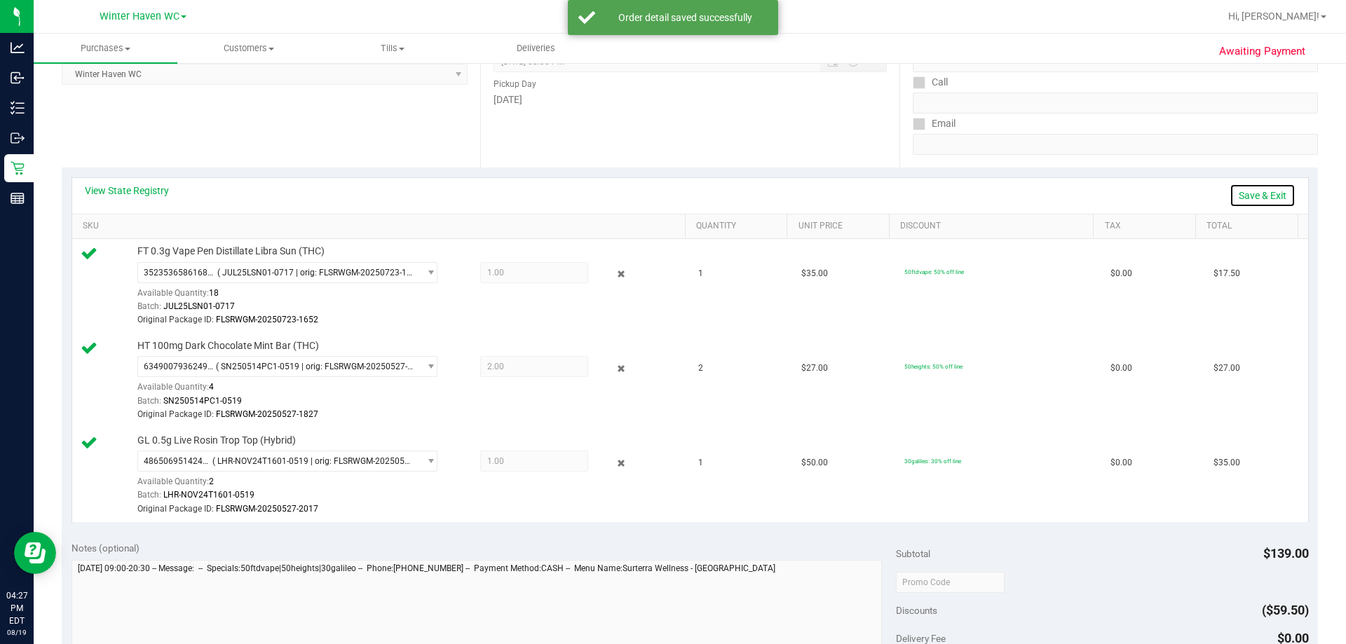
click at [1265, 192] on link "Save & Exit" at bounding box center [1263, 196] width 66 height 24
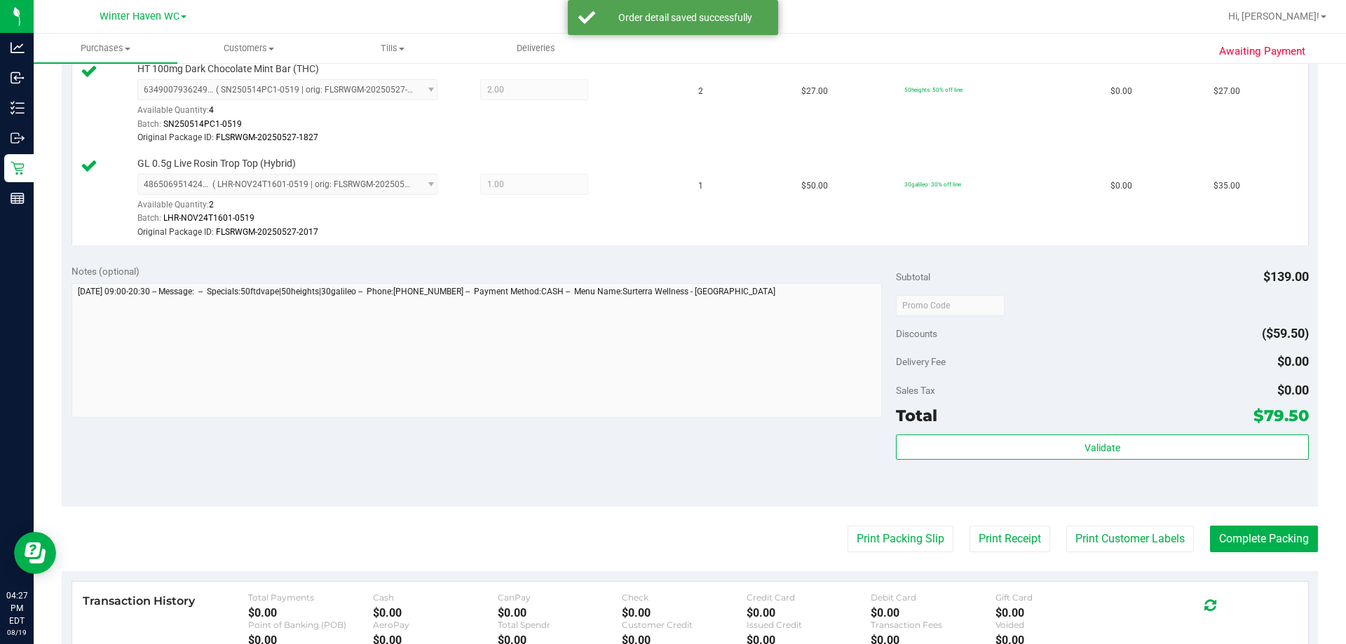
scroll to position [491, 0]
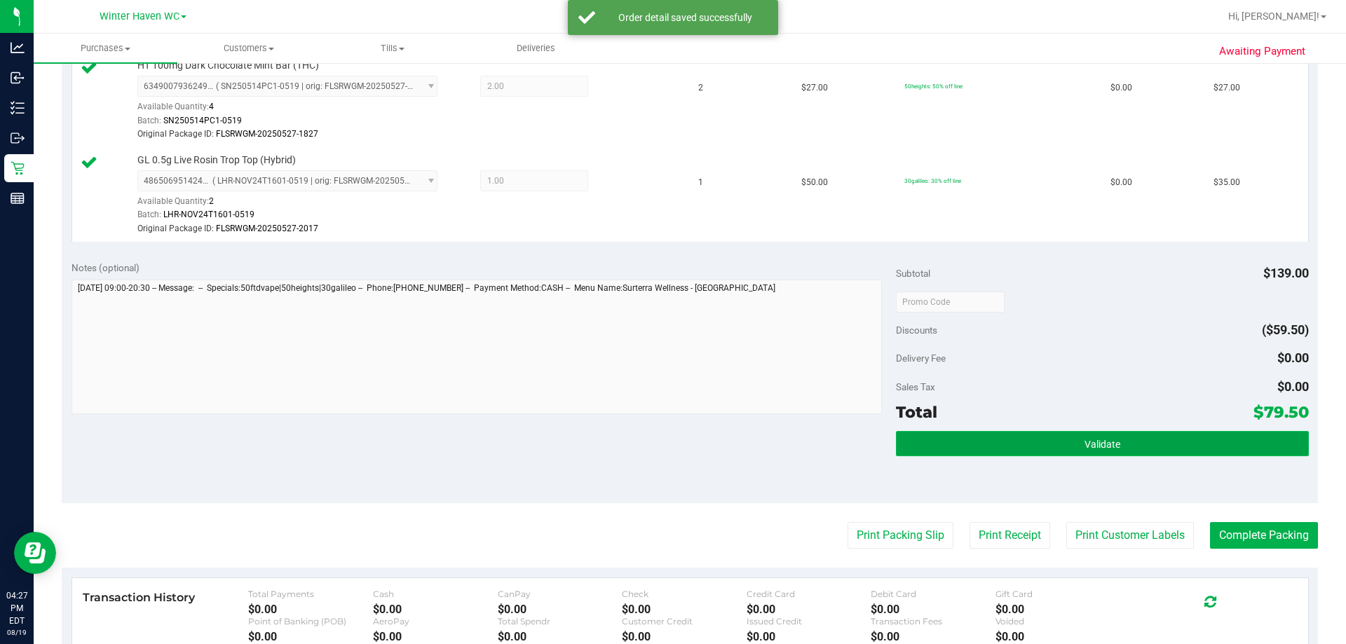
click at [1123, 449] on button "Validate" at bounding box center [1102, 443] width 412 height 25
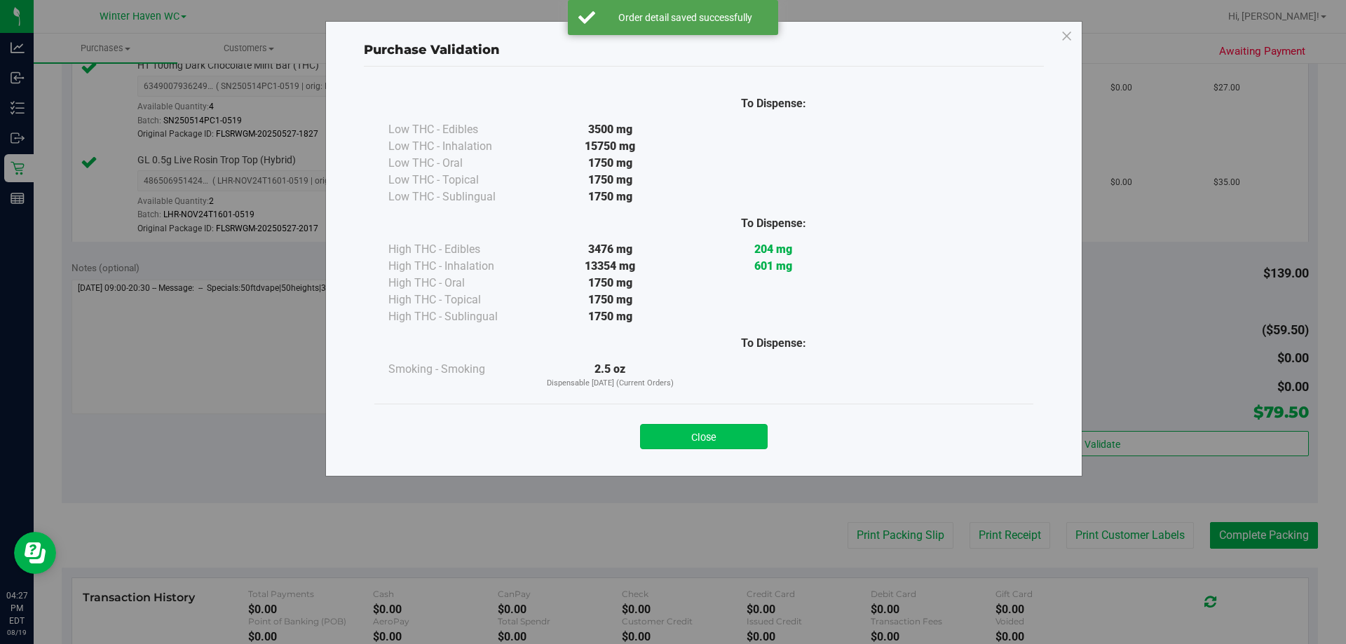
click at [696, 442] on button "Close" at bounding box center [704, 436] width 128 height 25
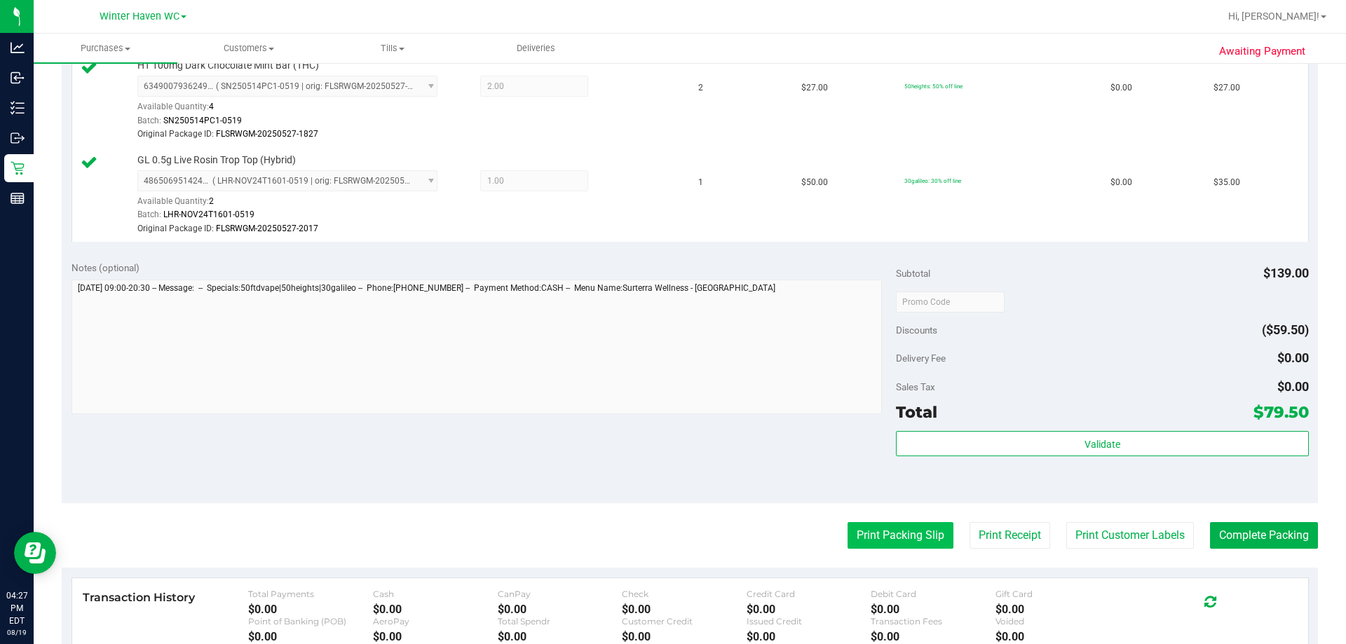
click at [878, 537] on button "Print Packing Slip" at bounding box center [901, 535] width 106 height 27
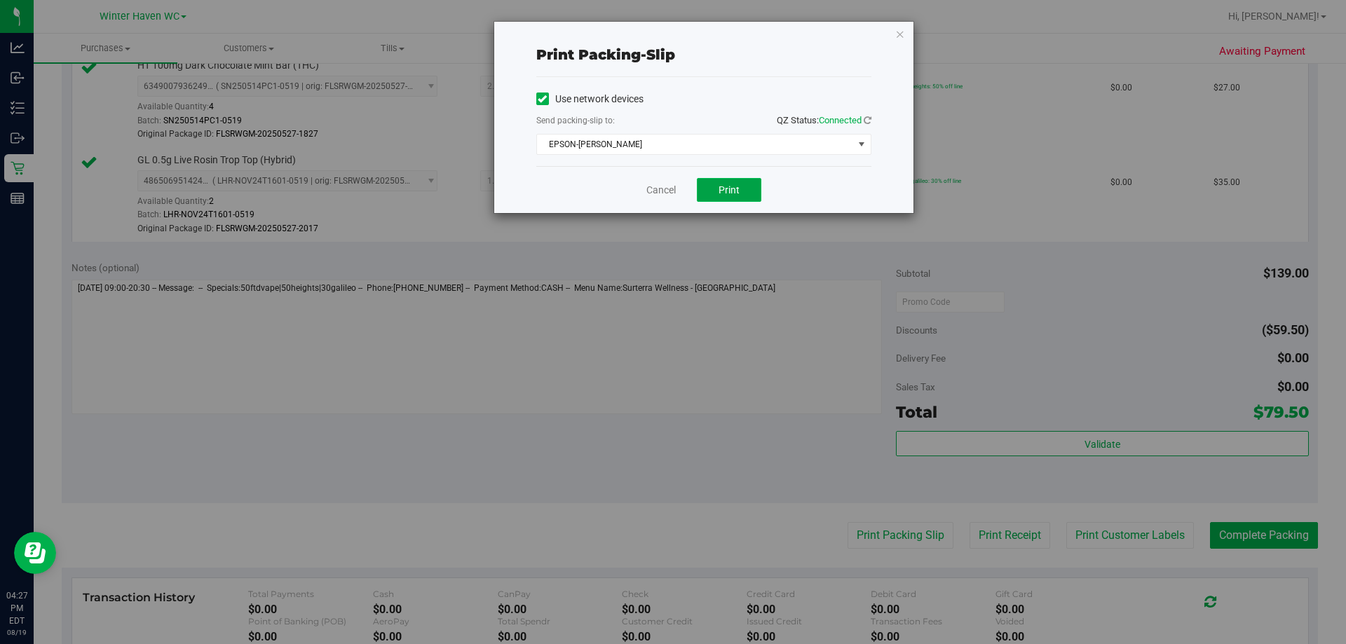
click at [740, 191] on button "Print" at bounding box center [729, 190] width 64 height 24
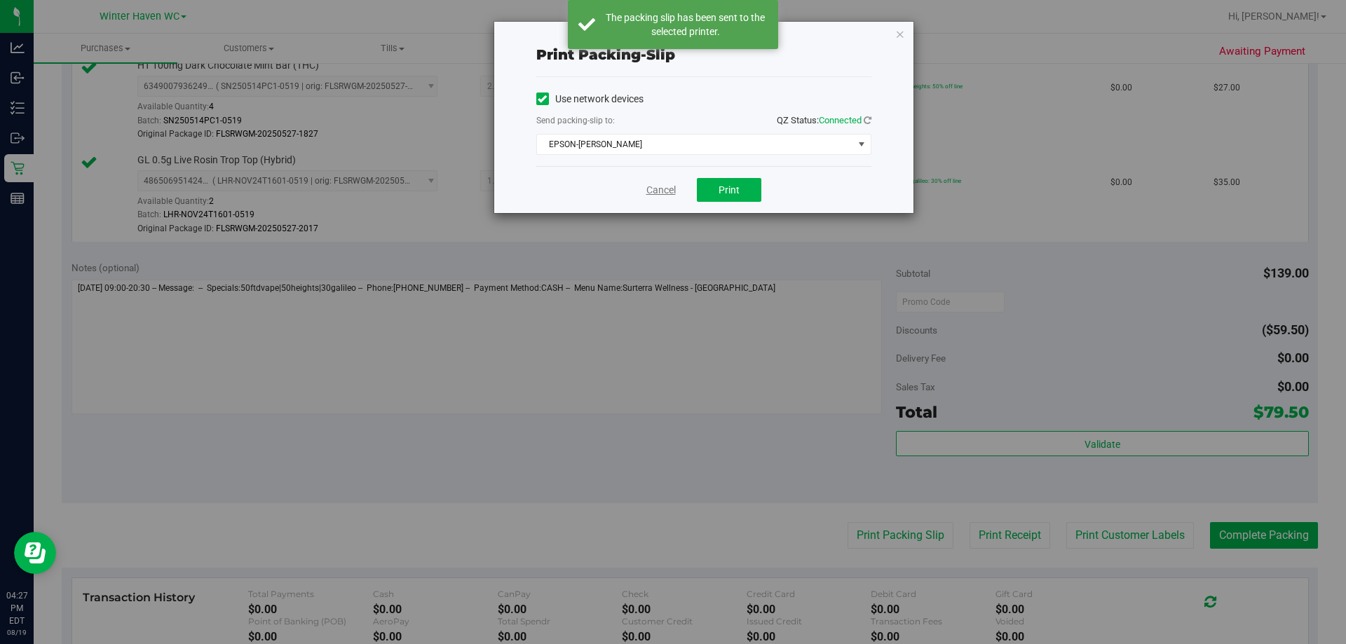
click at [654, 191] on link "Cancel" at bounding box center [660, 190] width 29 height 15
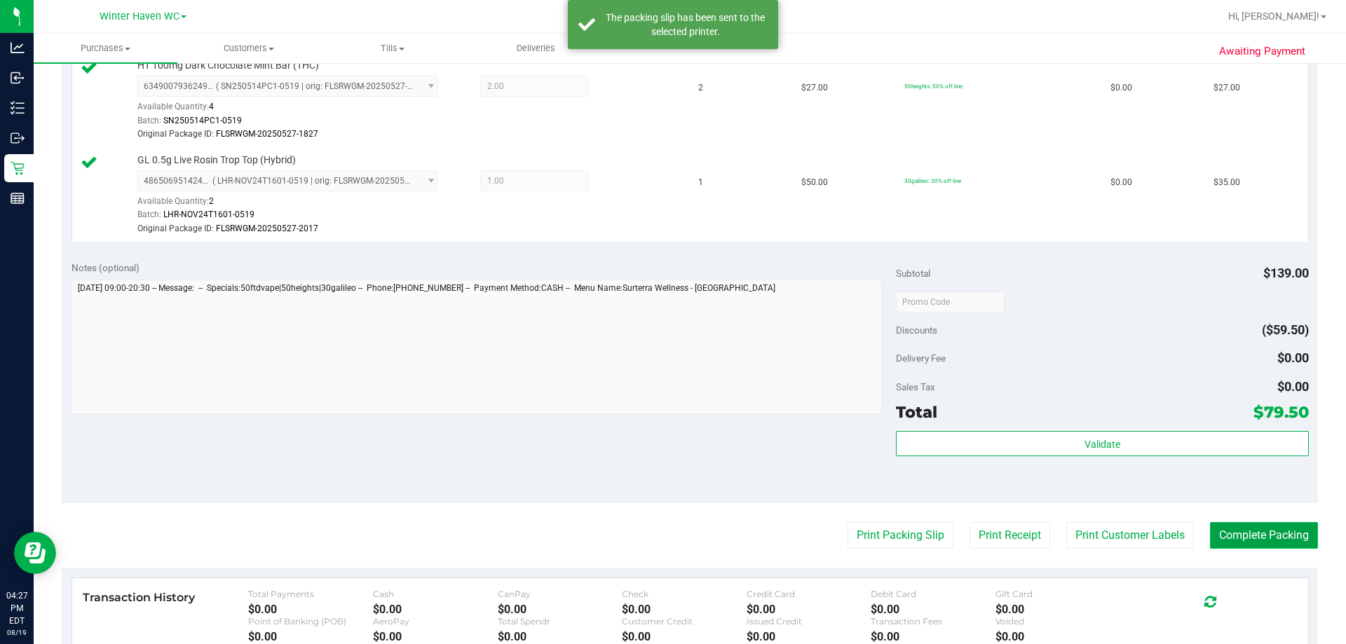
click at [1246, 538] on button "Complete Packing" at bounding box center [1264, 535] width 108 height 27
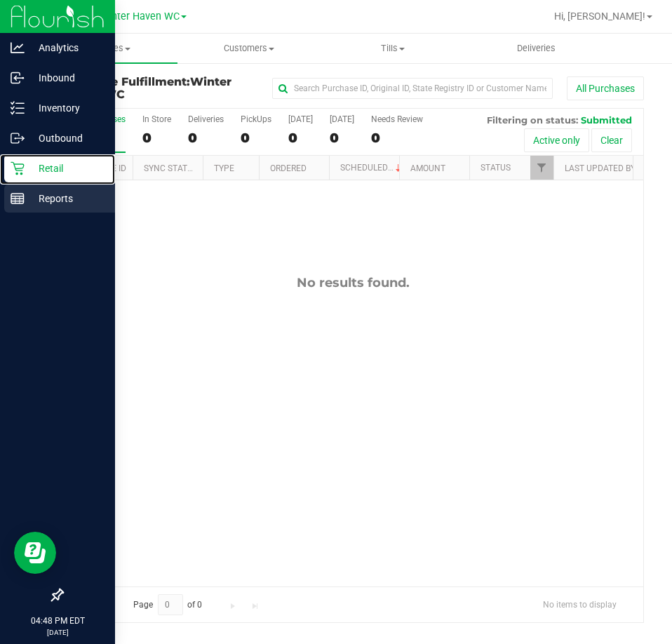
drag, startPoint x: 28, startPoint y: 162, endPoint x: 79, endPoint y: 193, distance: 60.1
click at [28, 162] on p "Retail" at bounding box center [67, 168] width 84 height 17
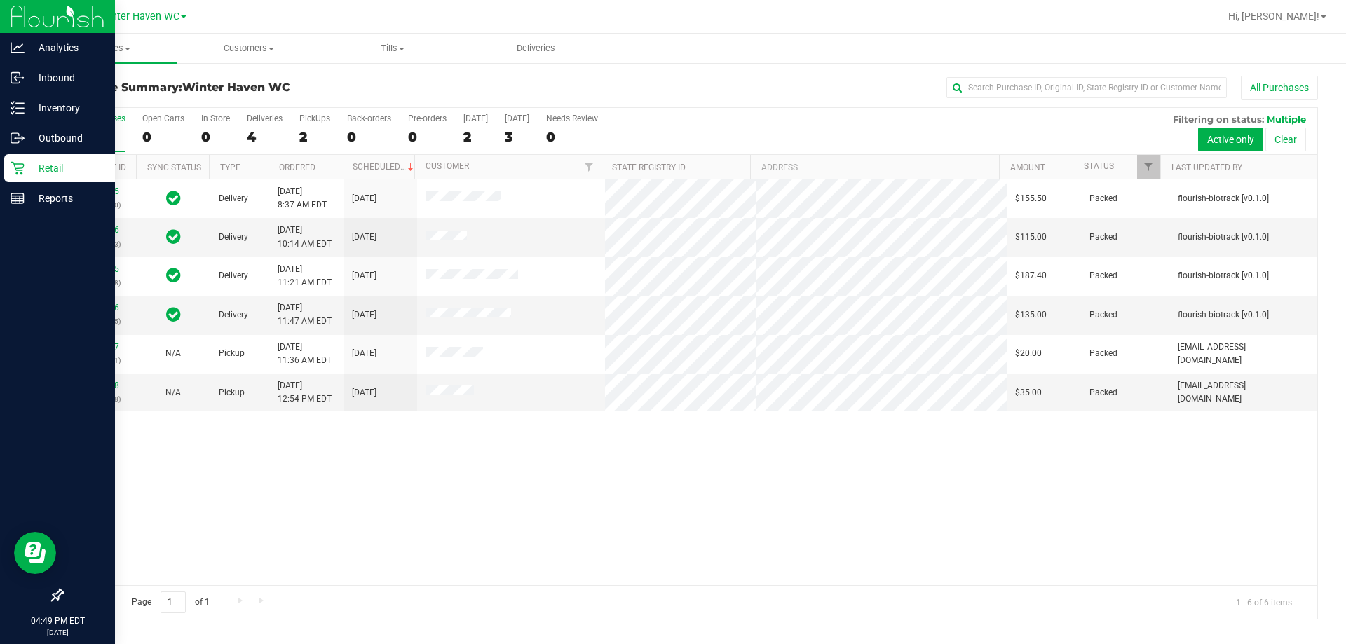
click at [1, 175] on link "Retail" at bounding box center [57, 169] width 115 height 30
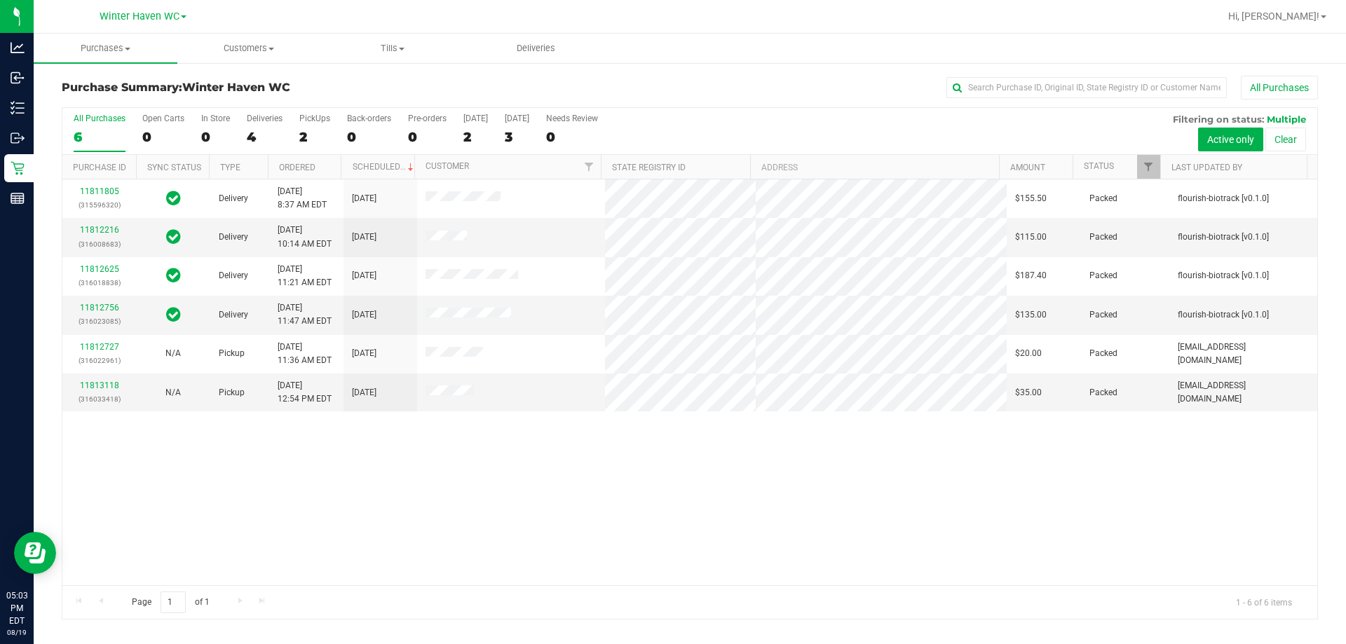
click at [84, 134] on div "6" at bounding box center [100, 137] width 52 height 16
click at [0, 0] on input "All Purchases 6" at bounding box center [0, 0] width 0 height 0
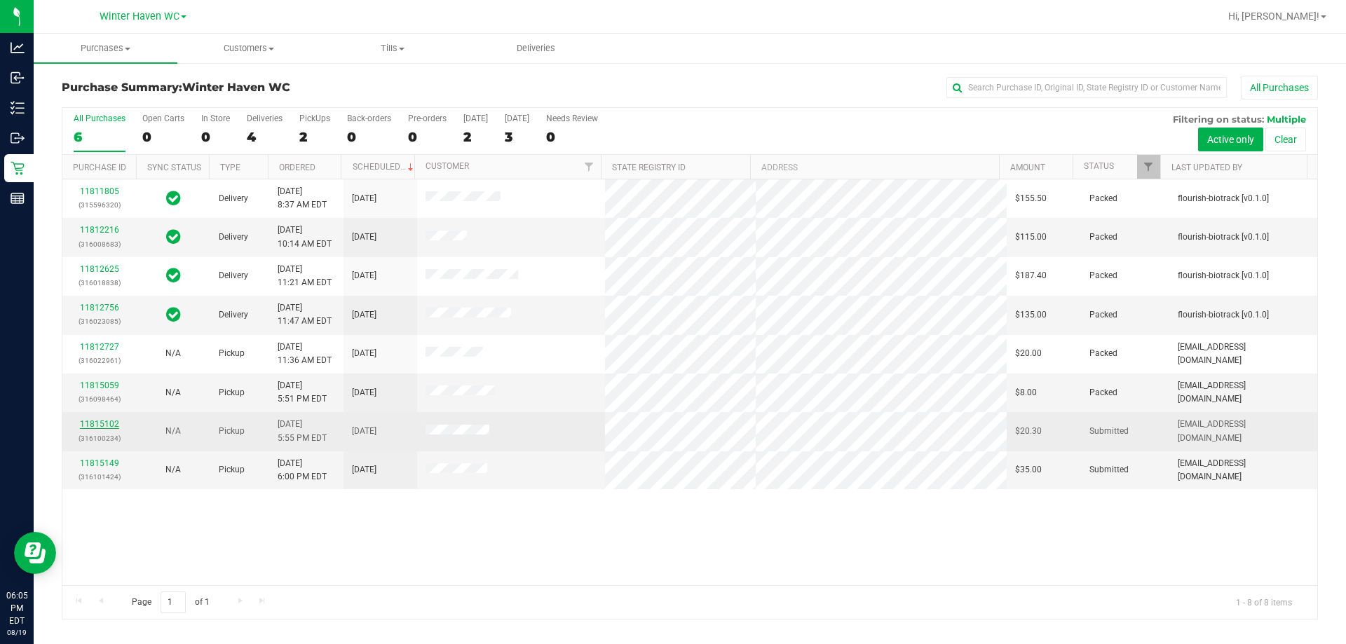
click at [109, 425] on link "11815102" at bounding box center [99, 424] width 39 height 10
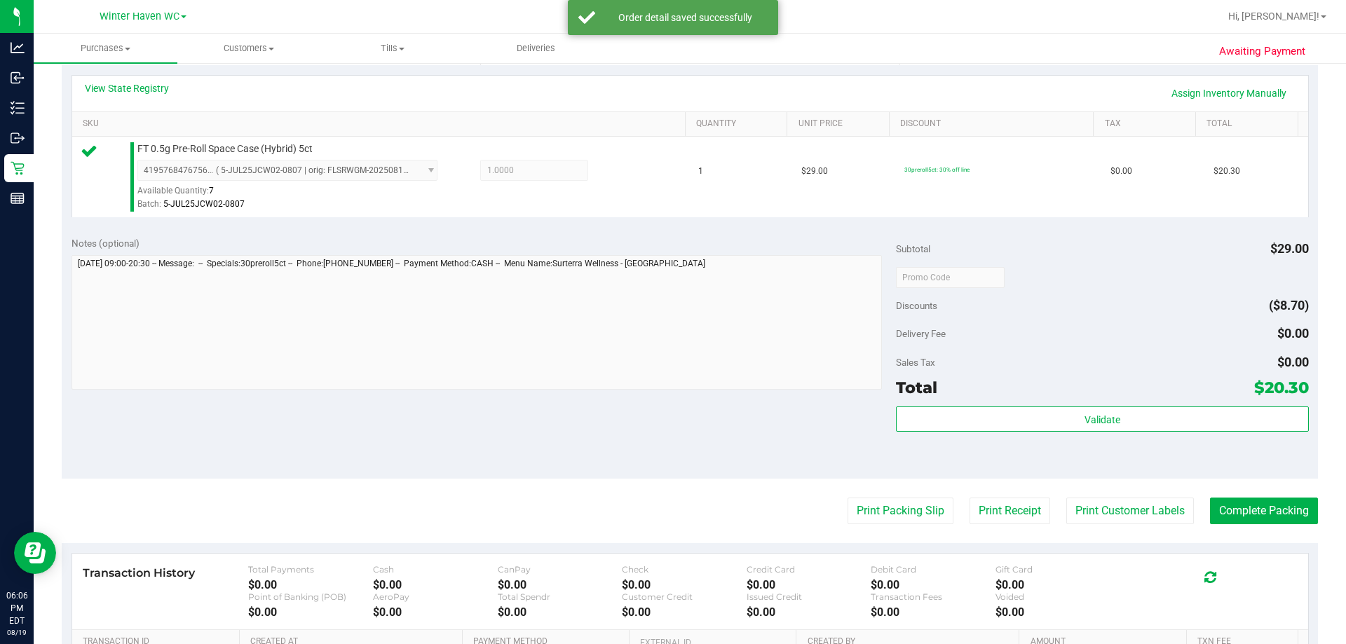
scroll to position [421, 0]
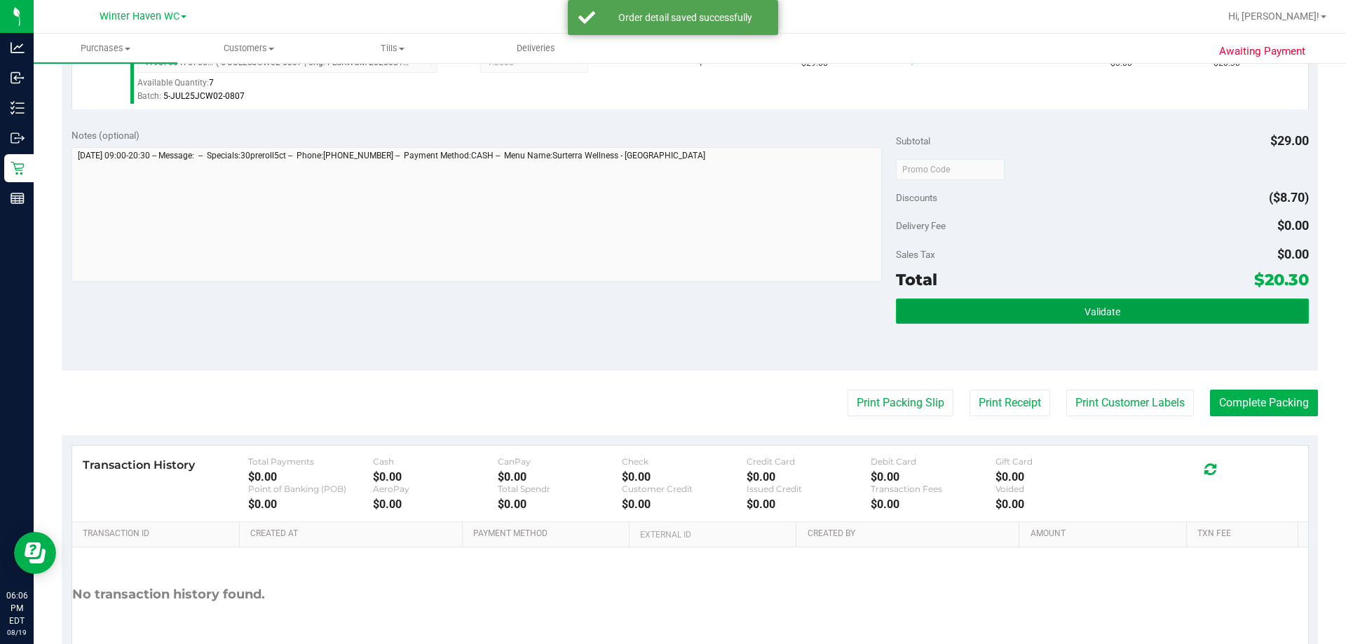
click at [1066, 313] on button "Validate" at bounding box center [1102, 311] width 412 height 25
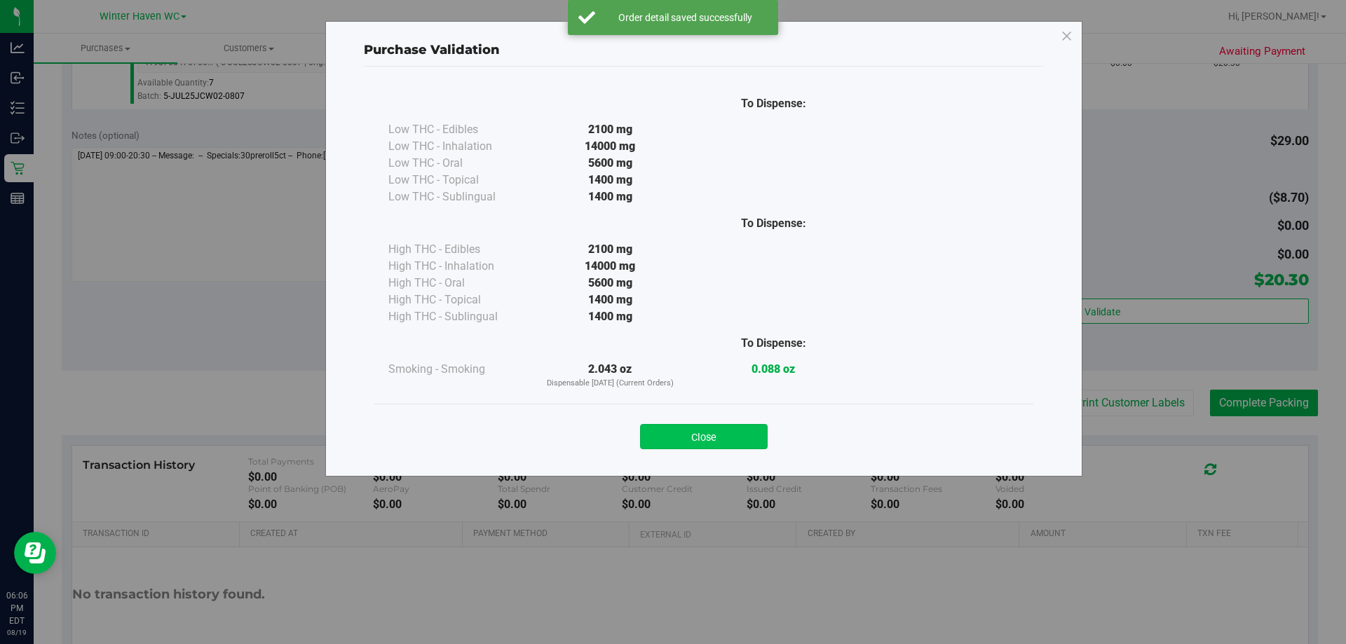
click at [703, 429] on button "Close" at bounding box center [704, 436] width 128 height 25
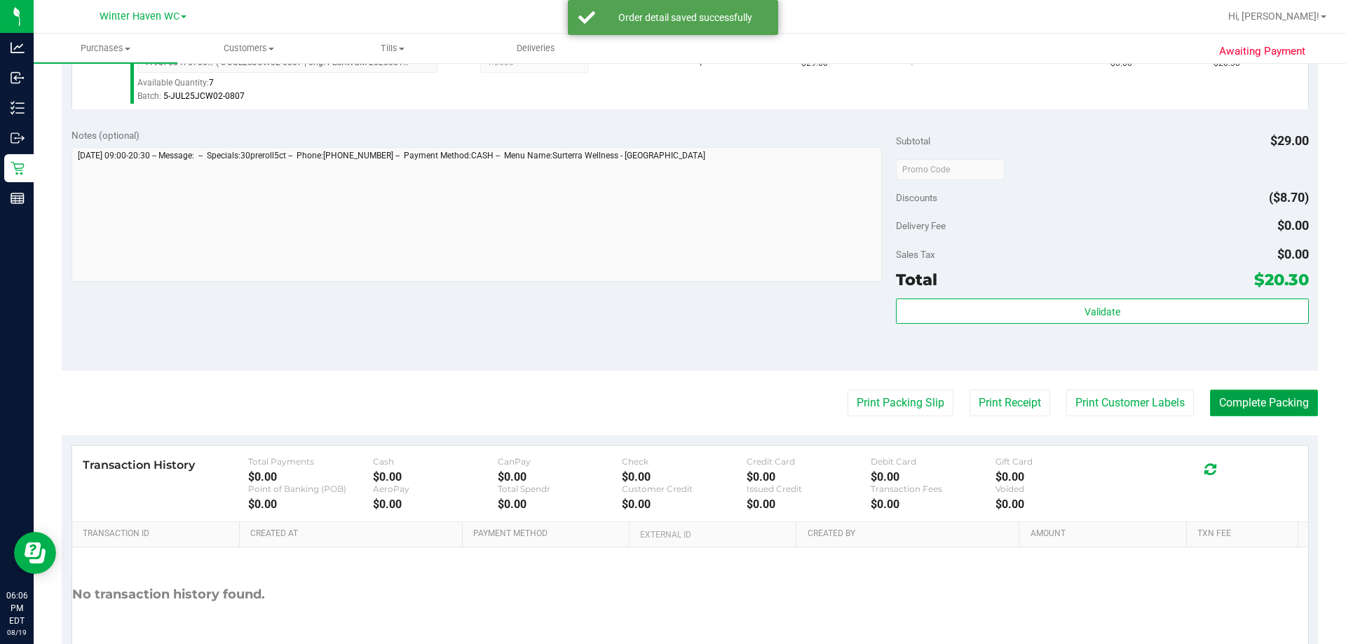
click at [1294, 400] on button "Complete Packing" at bounding box center [1264, 403] width 108 height 27
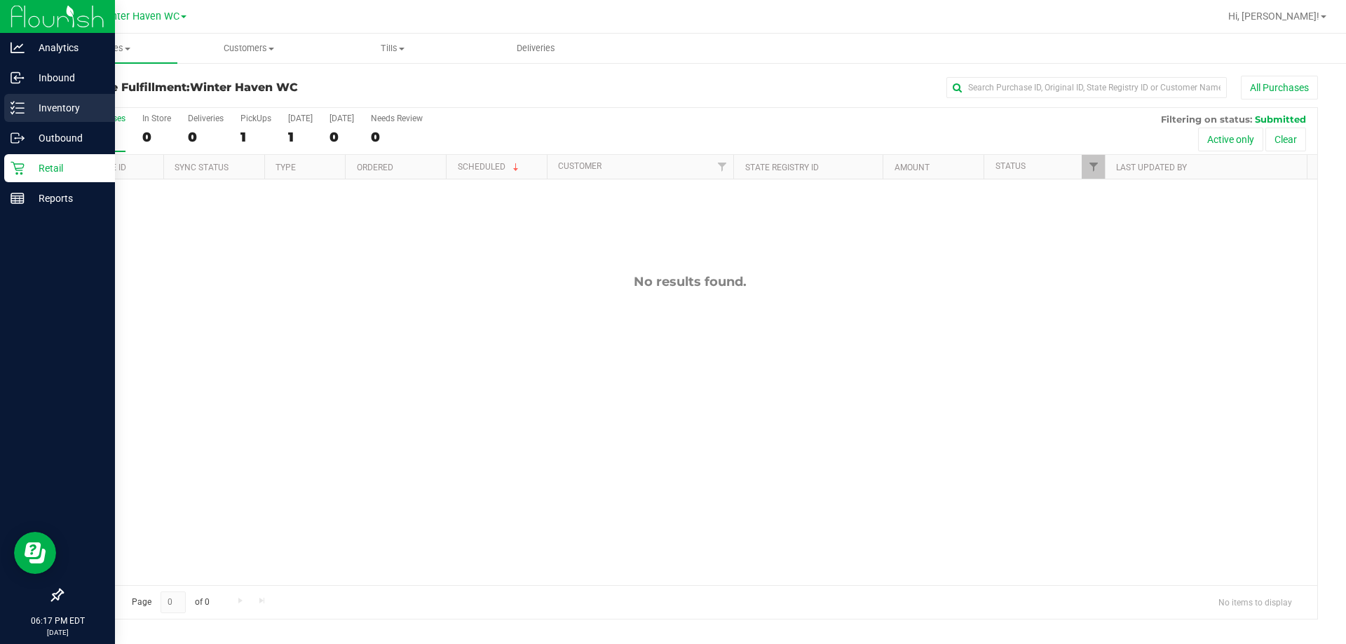
click at [46, 111] on p "Inventory" at bounding box center [67, 108] width 84 height 17
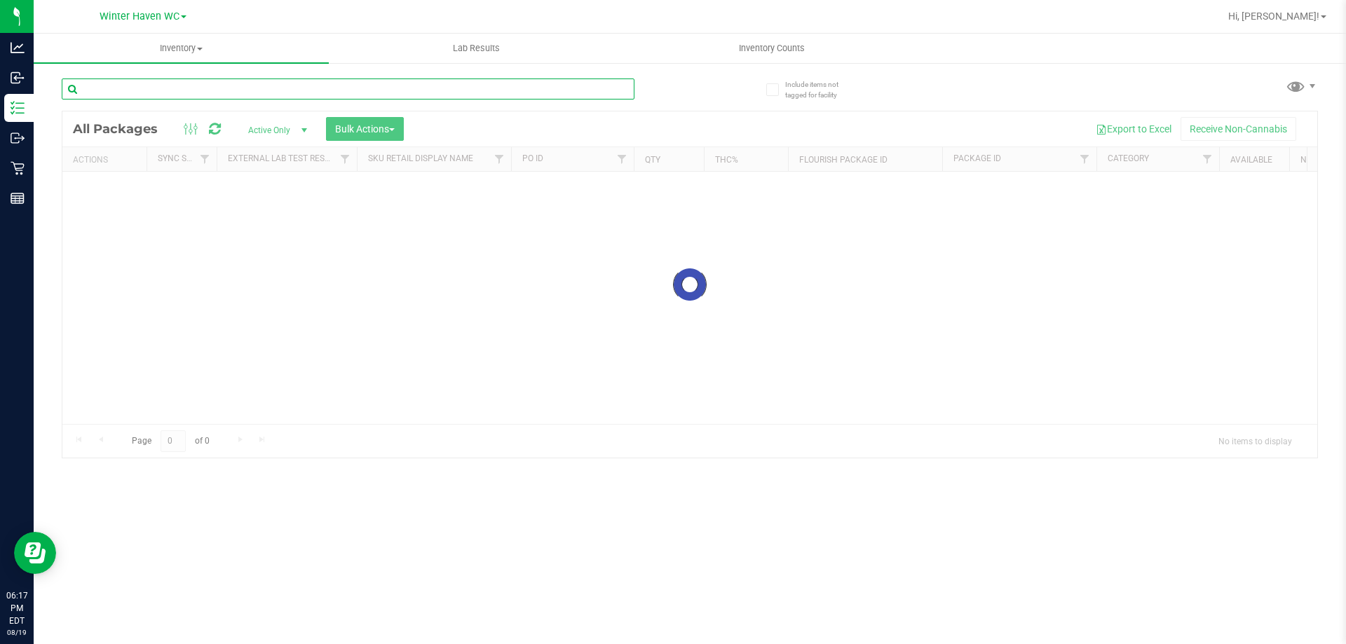
click at [198, 93] on div "Inventory All packages All inventory Waste log Create inventory Lab Results Inv…" at bounding box center [690, 339] width 1312 height 611
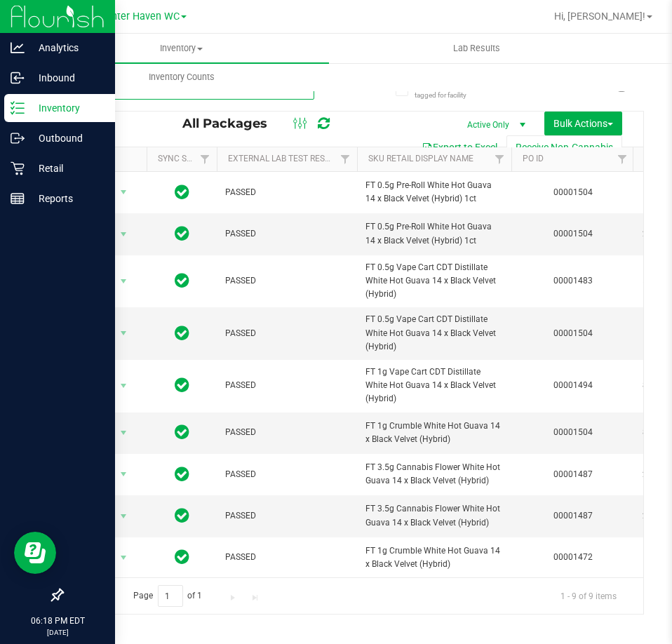
type input "wbv"
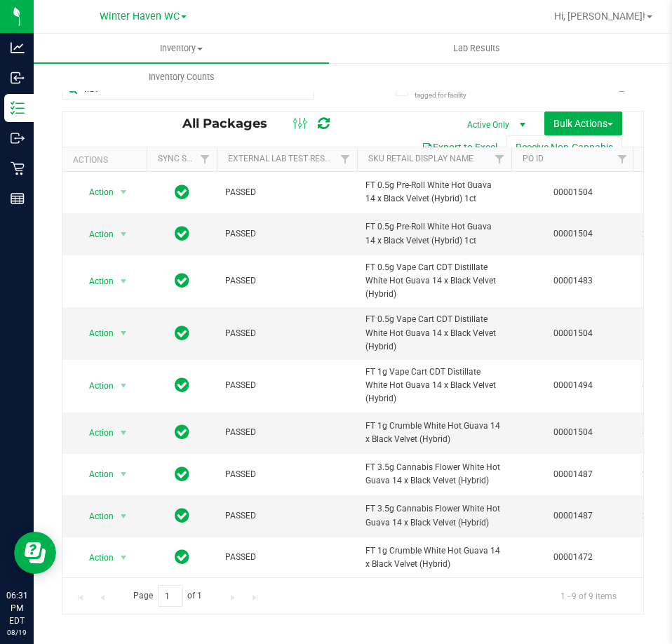
drag, startPoint x: 640, startPoint y: 17, endPoint x: 638, endPoint y: 24, distance: 7.3
click at [640, 17] on span "Hi, [PERSON_NAME]!" at bounding box center [599, 16] width 91 height 11
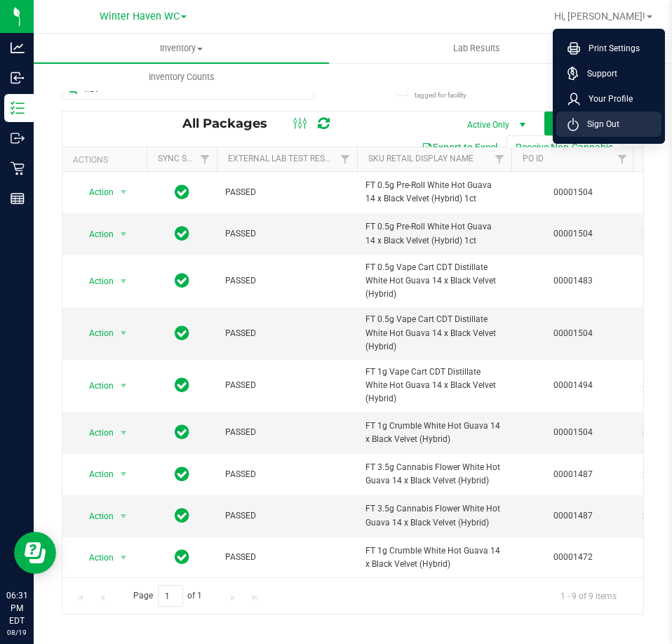
click at [600, 118] on span "Sign Out" at bounding box center [598, 124] width 41 height 14
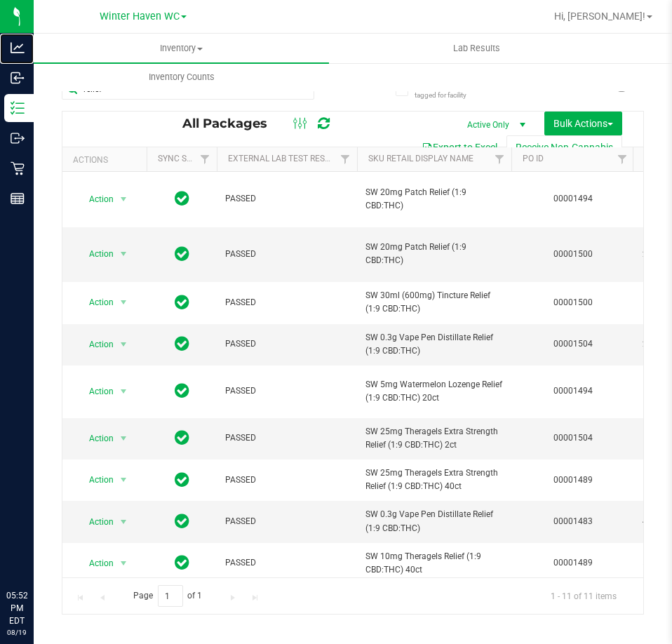
click at [23, 50] on icon at bounding box center [18, 48] width 14 height 14
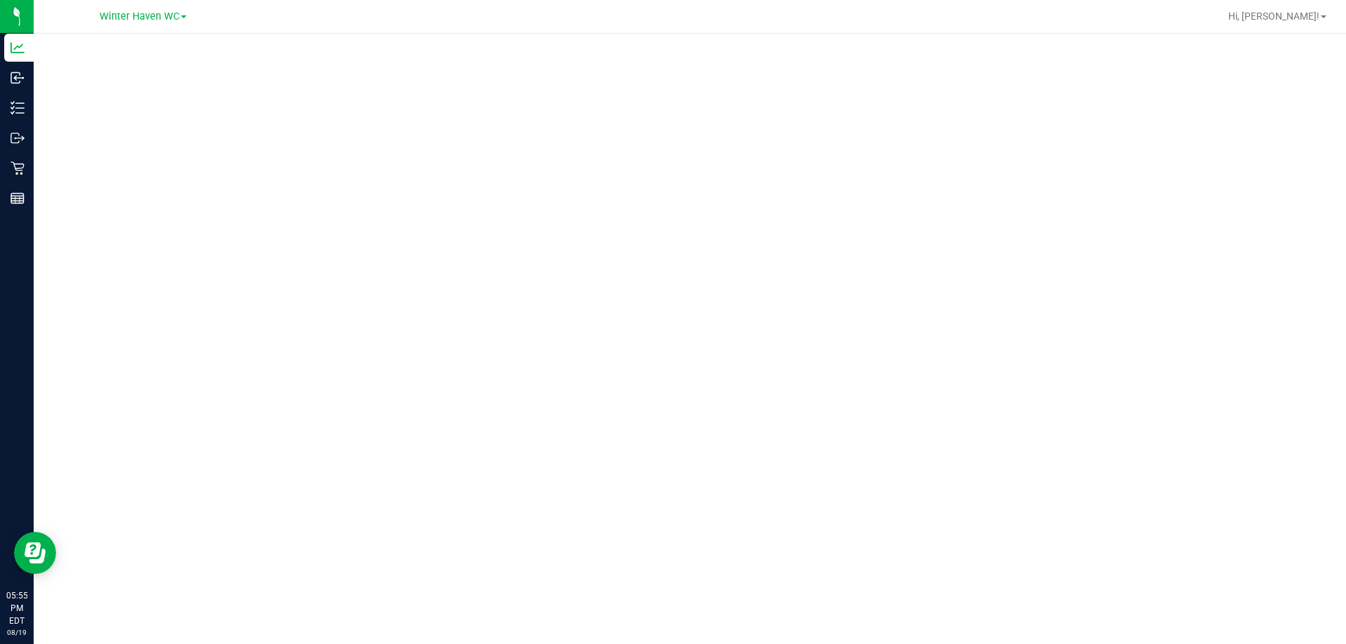
click at [52, 158] on div at bounding box center [690, 335] width 1312 height 602
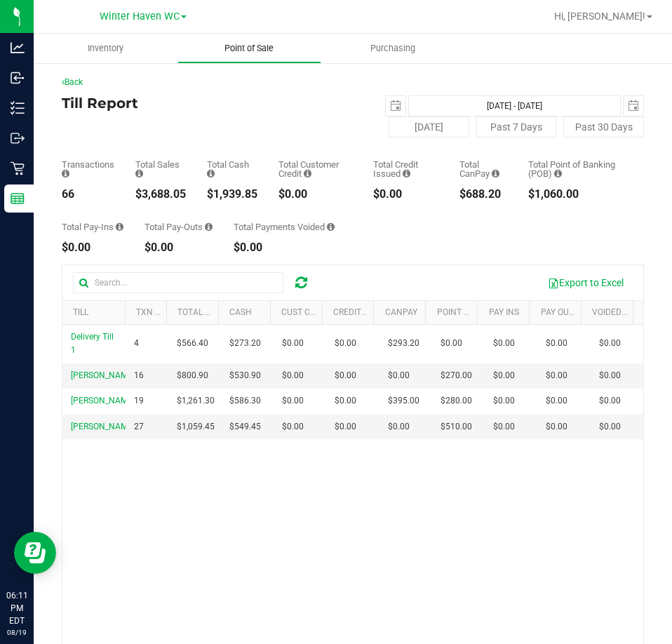
click at [241, 55] on uib-tab-heading "Point of Sale" at bounding box center [249, 48] width 142 height 28
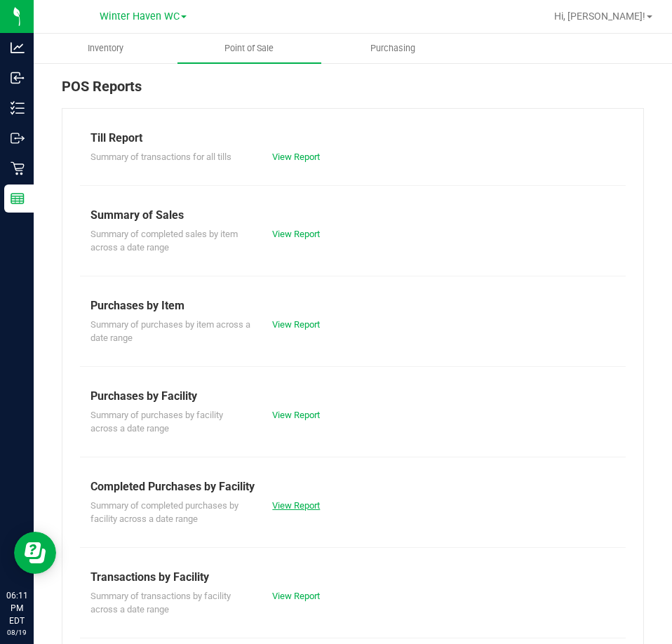
click at [299, 504] on link "View Report" at bounding box center [296, 505] width 48 height 11
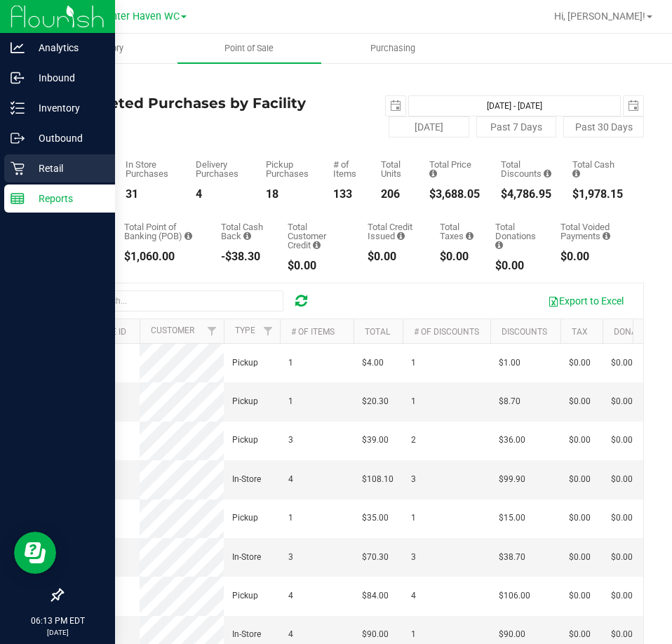
click at [20, 168] on icon at bounding box center [18, 168] width 14 height 14
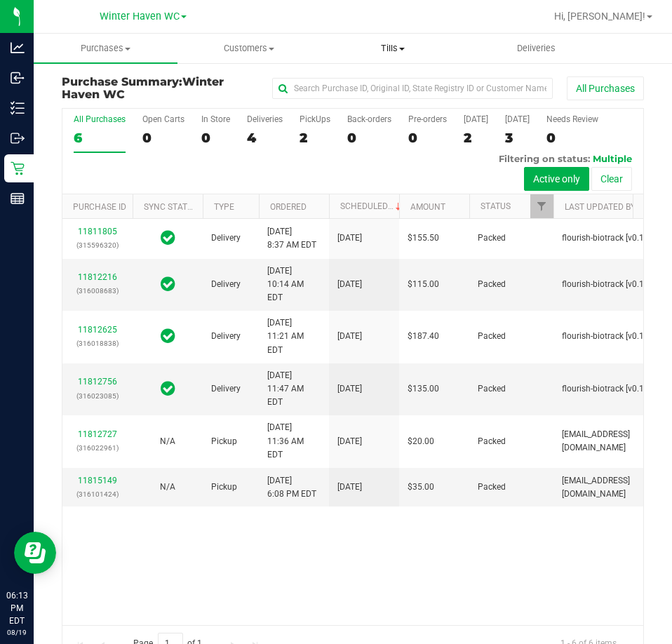
click at [379, 57] on uib-tab-heading "Tills Manage tills Reconcile e-payments" at bounding box center [393, 48] width 142 height 28
click at [362, 83] on span "Manage tills" at bounding box center [368, 85] width 95 height 12
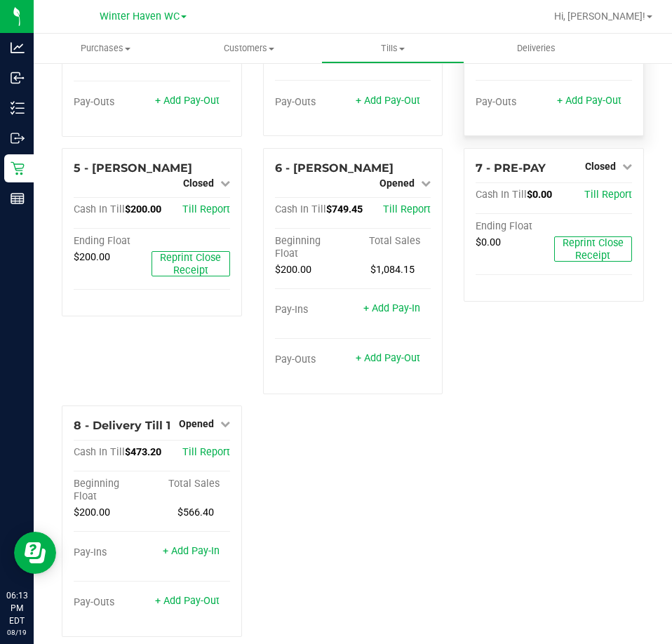
scroll to position [189, 0]
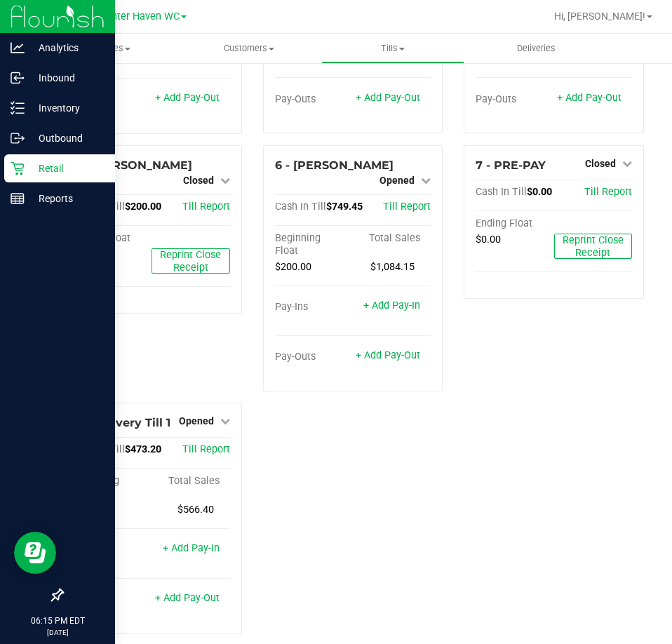
click at [27, 171] on p "Retail" at bounding box center [67, 168] width 84 height 17
